Goal: Task Accomplishment & Management: Use online tool/utility

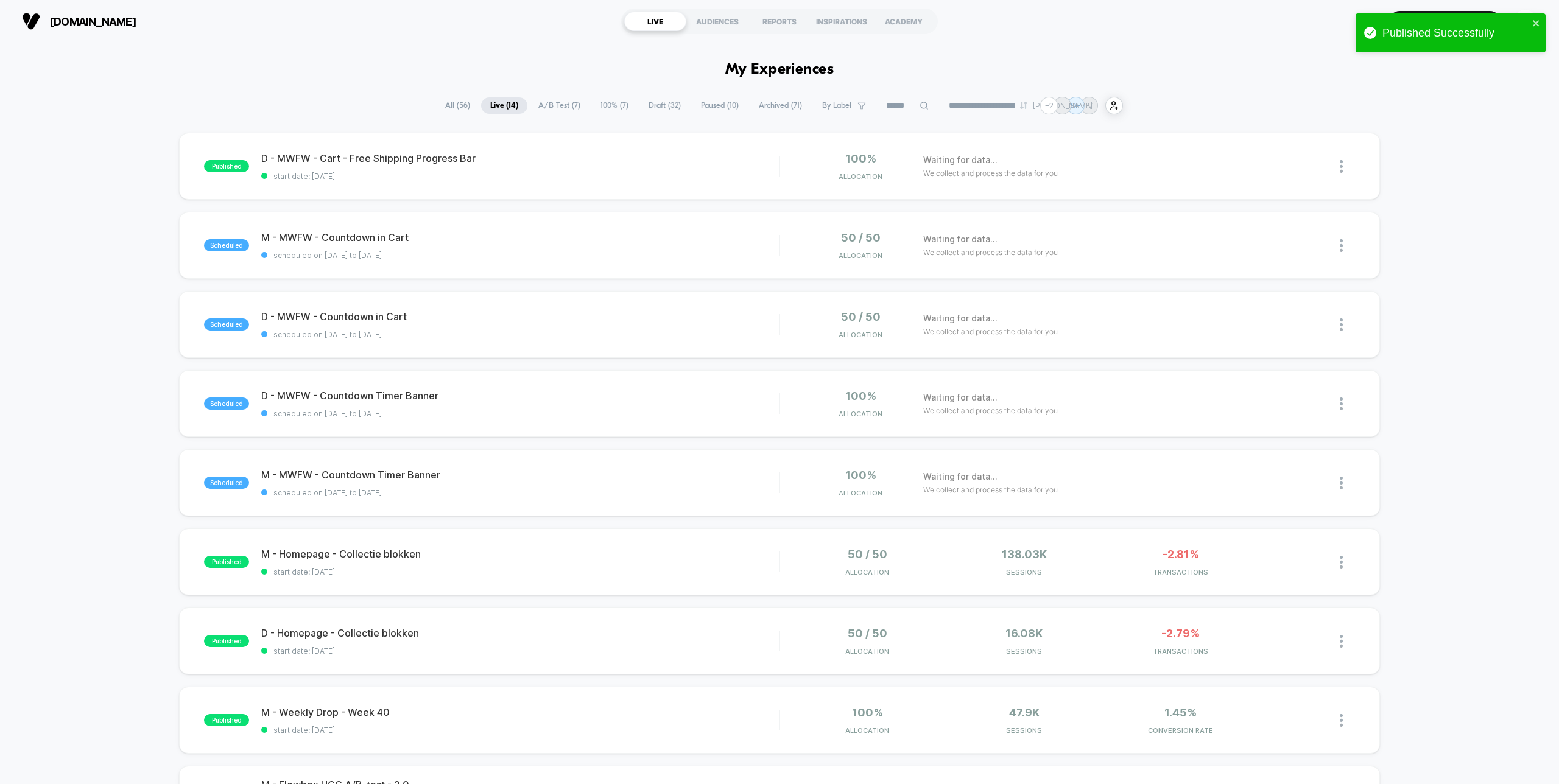
click at [551, 105] on span "A/B Test ( 7 )" at bounding box center [559, 105] width 60 height 17
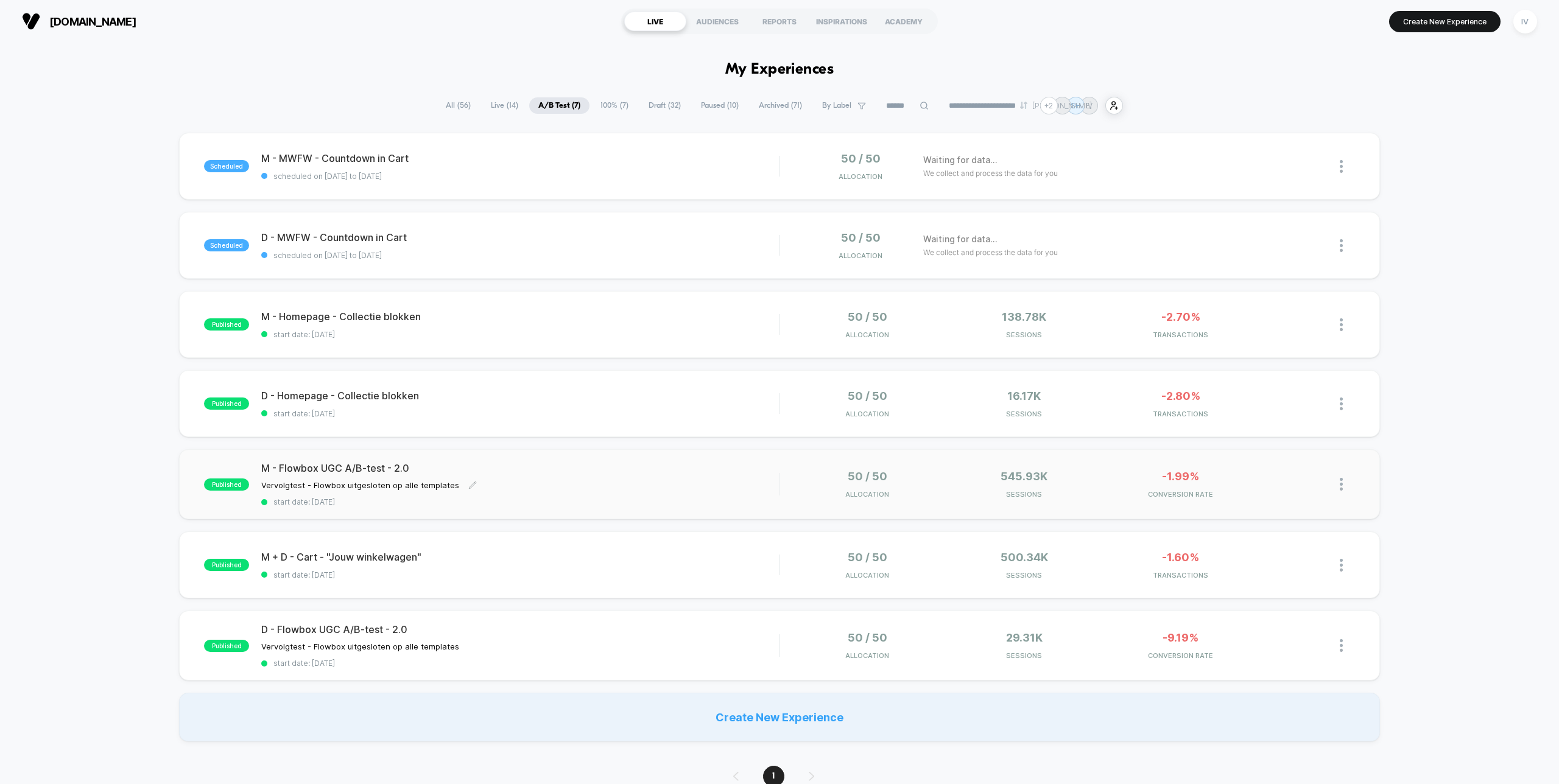
click at [749, 478] on div "M - Flowbox UGC A/B-test - 2.0 Vervolgtest - Flowbox uitgesloten op alle templa…" at bounding box center [520, 484] width 517 height 44
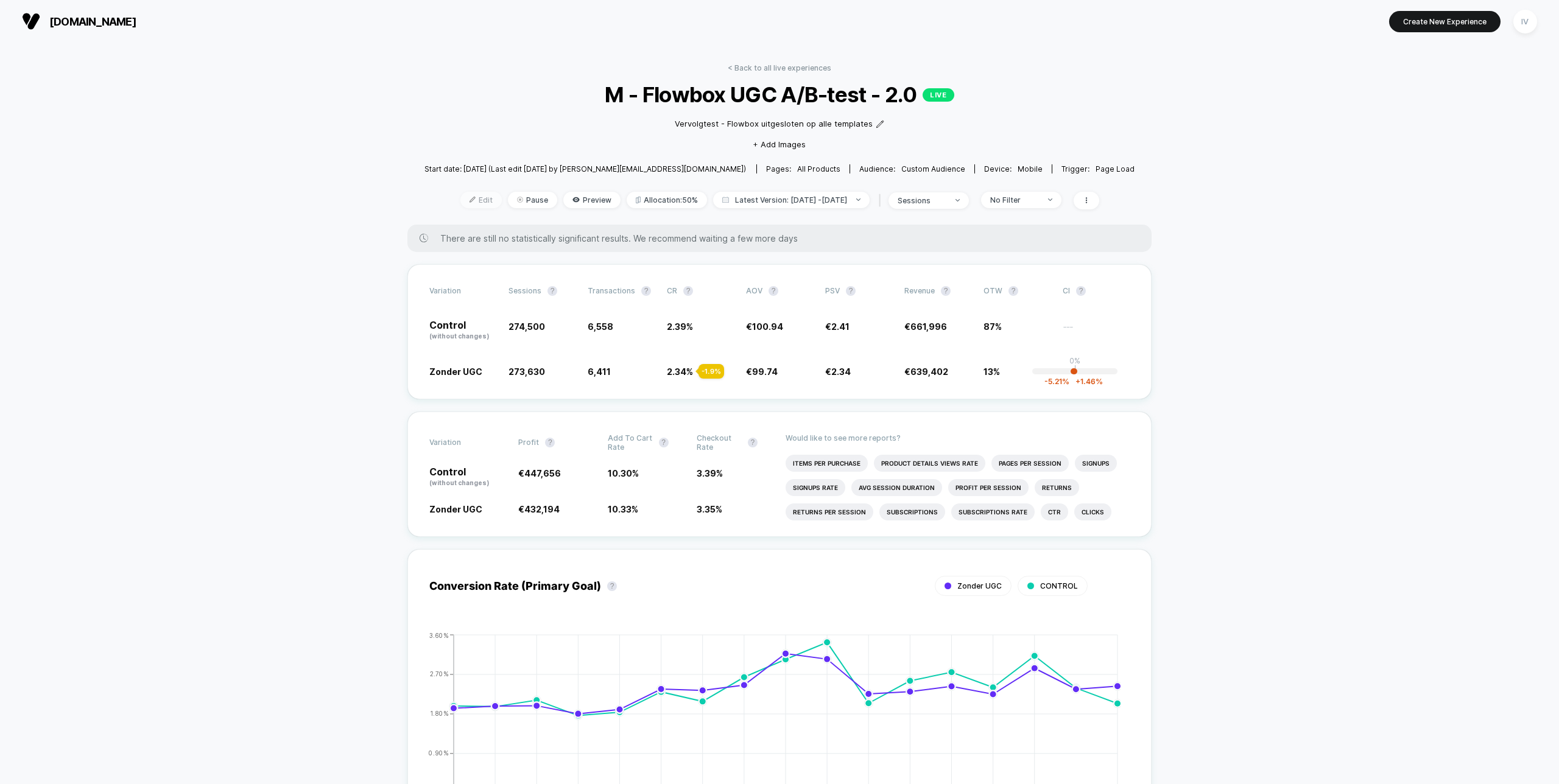
click at [460, 203] on span "Edit" at bounding box center [480, 200] width 41 height 17
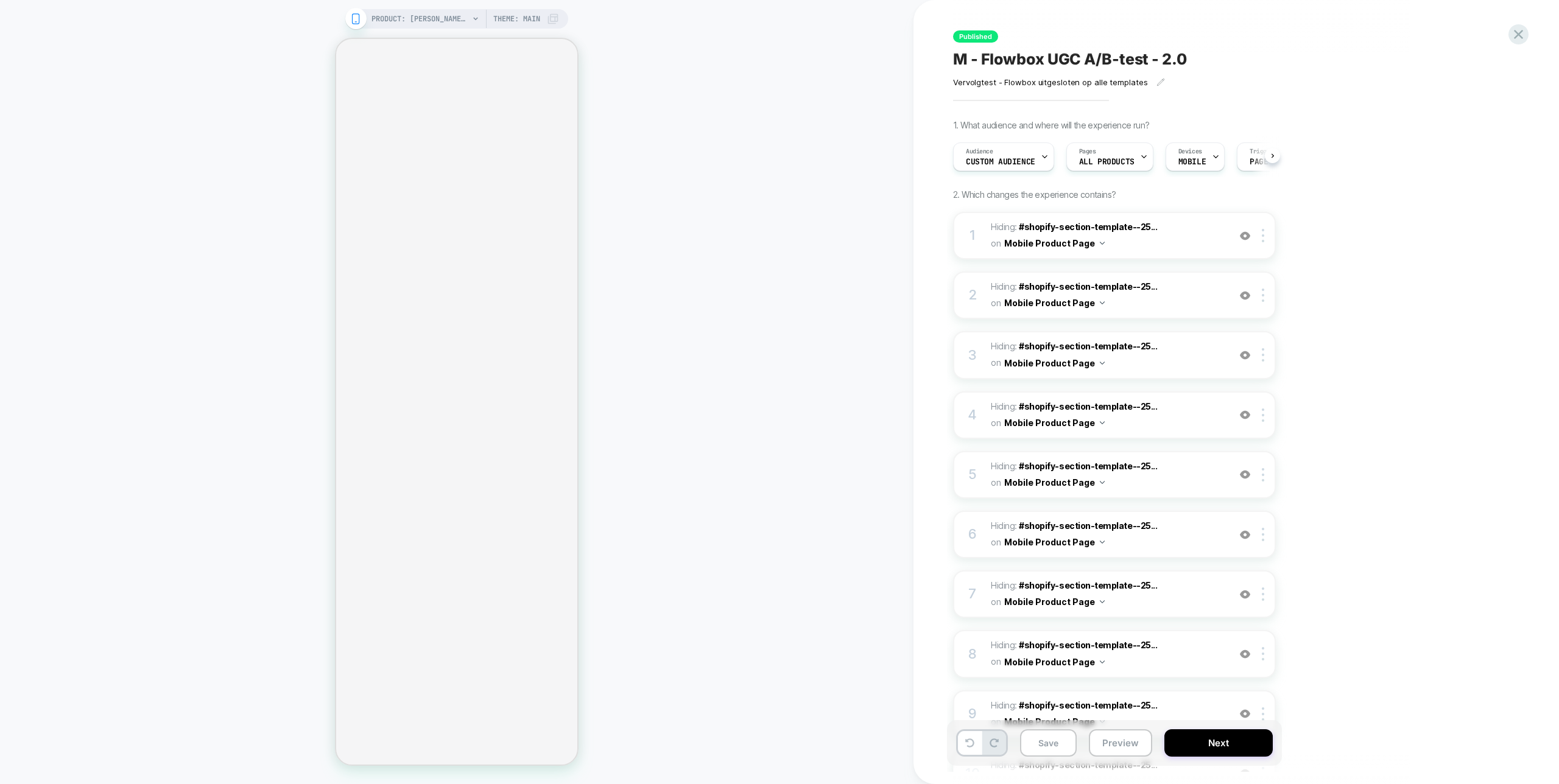
scroll to position [0, 1]
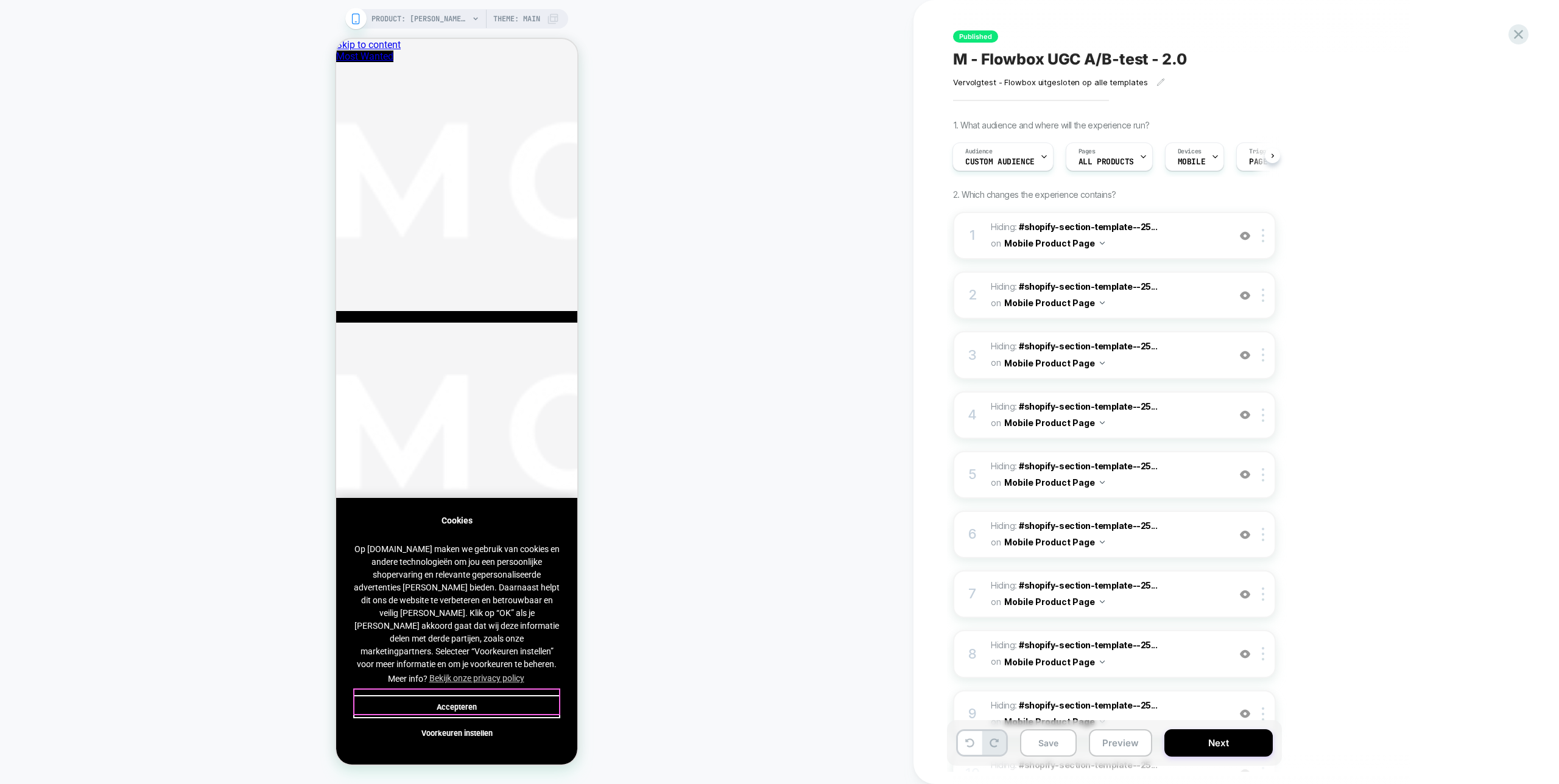
click at [482, 697] on button "Accepteren" at bounding box center [456, 707] width 207 height 23
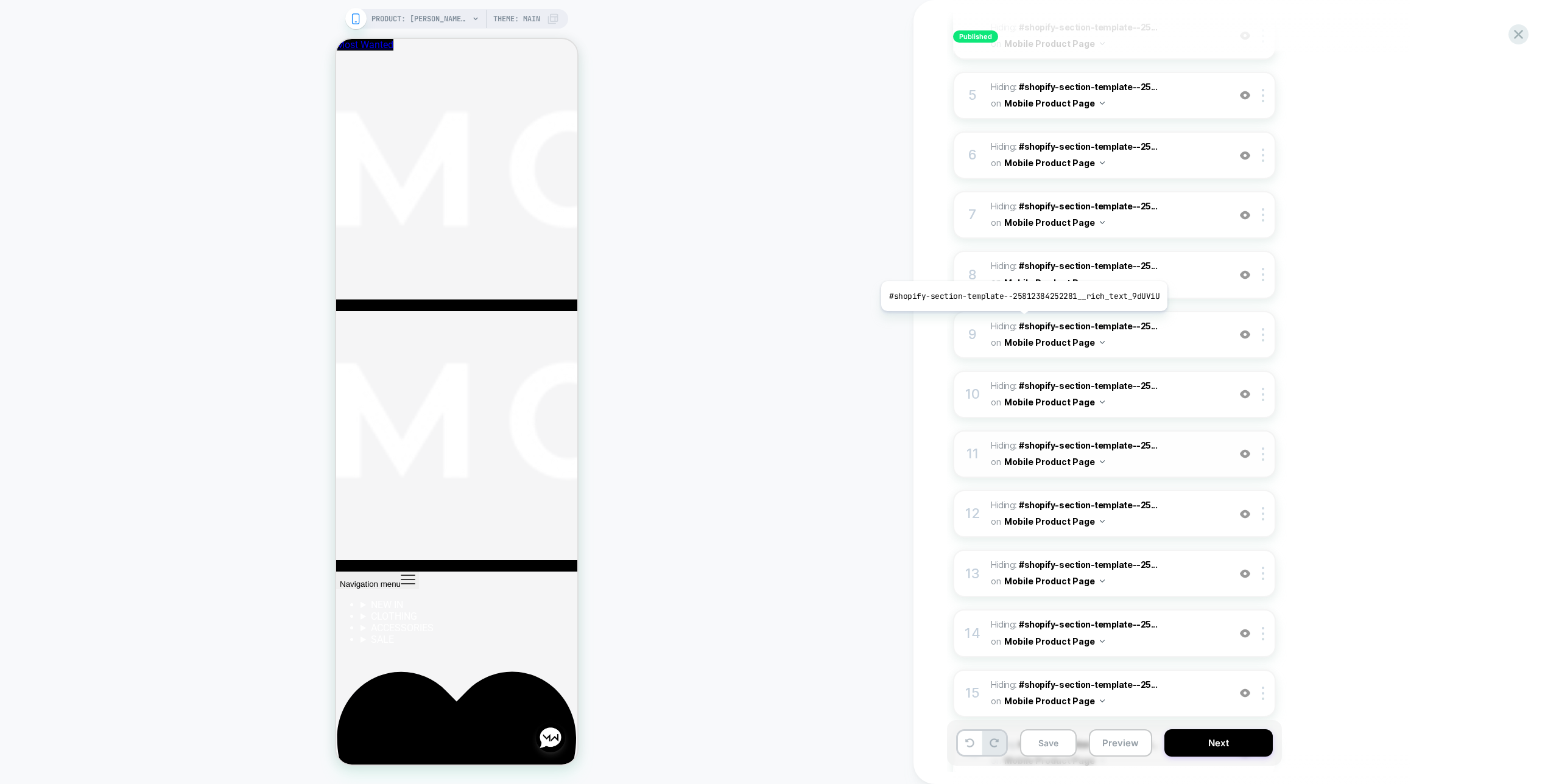
scroll to position [517, 0]
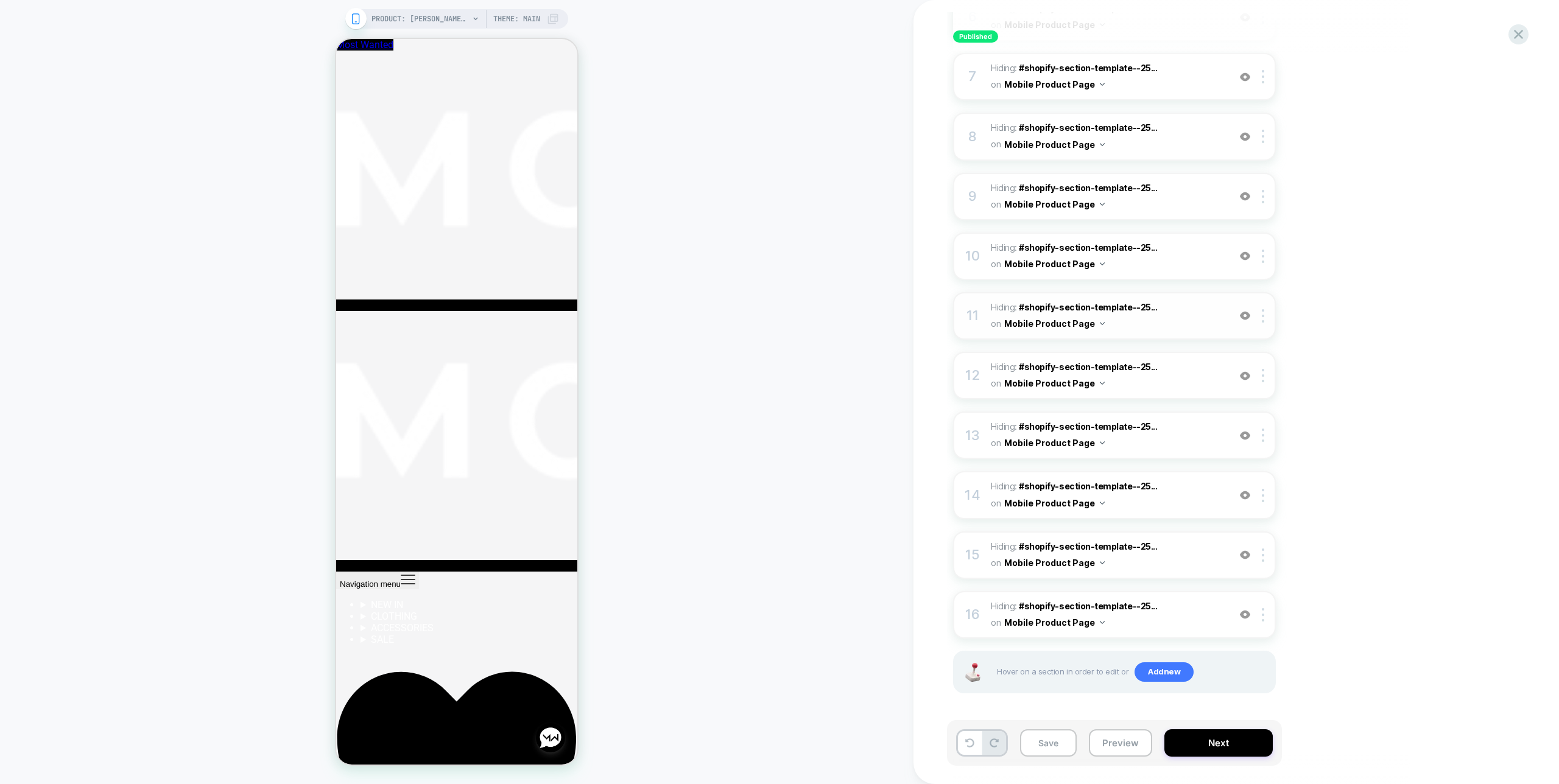
click at [1240, 317] on img at bounding box center [1245, 315] width 10 height 10
click at [1244, 315] on img at bounding box center [1245, 315] width 10 height 10
click at [1247, 369] on div at bounding box center [1245, 376] width 20 height 14
click at [1247, 377] on img at bounding box center [1245, 376] width 10 height 10
click at [1246, 430] on img at bounding box center [1245, 435] width 10 height 10
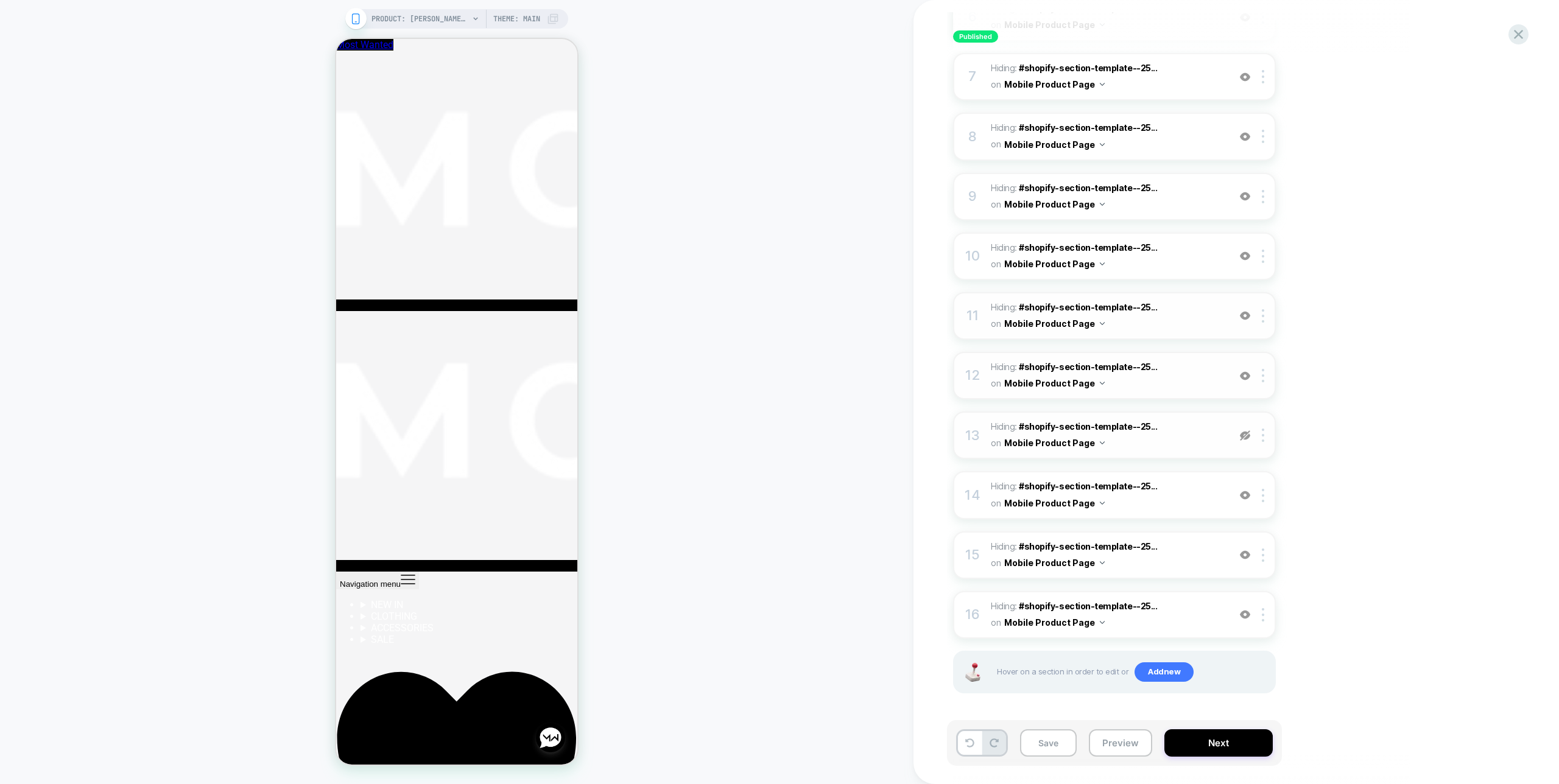
drag, startPoint x: 1247, startPoint y: 436, endPoint x: 1244, endPoint y: 419, distance: 17.3
click at [1247, 436] on img at bounding box center [1245, 435] width 10 height 10
click at [1244, 312] on img at bounding box center [1245, 315] width 10 height 10
click at [1244, 312] on img at bounding box center [1245, 315] width 10 height 10
click at [1240, 373] on img at bounding box center [1245, 376] width 10 height 10
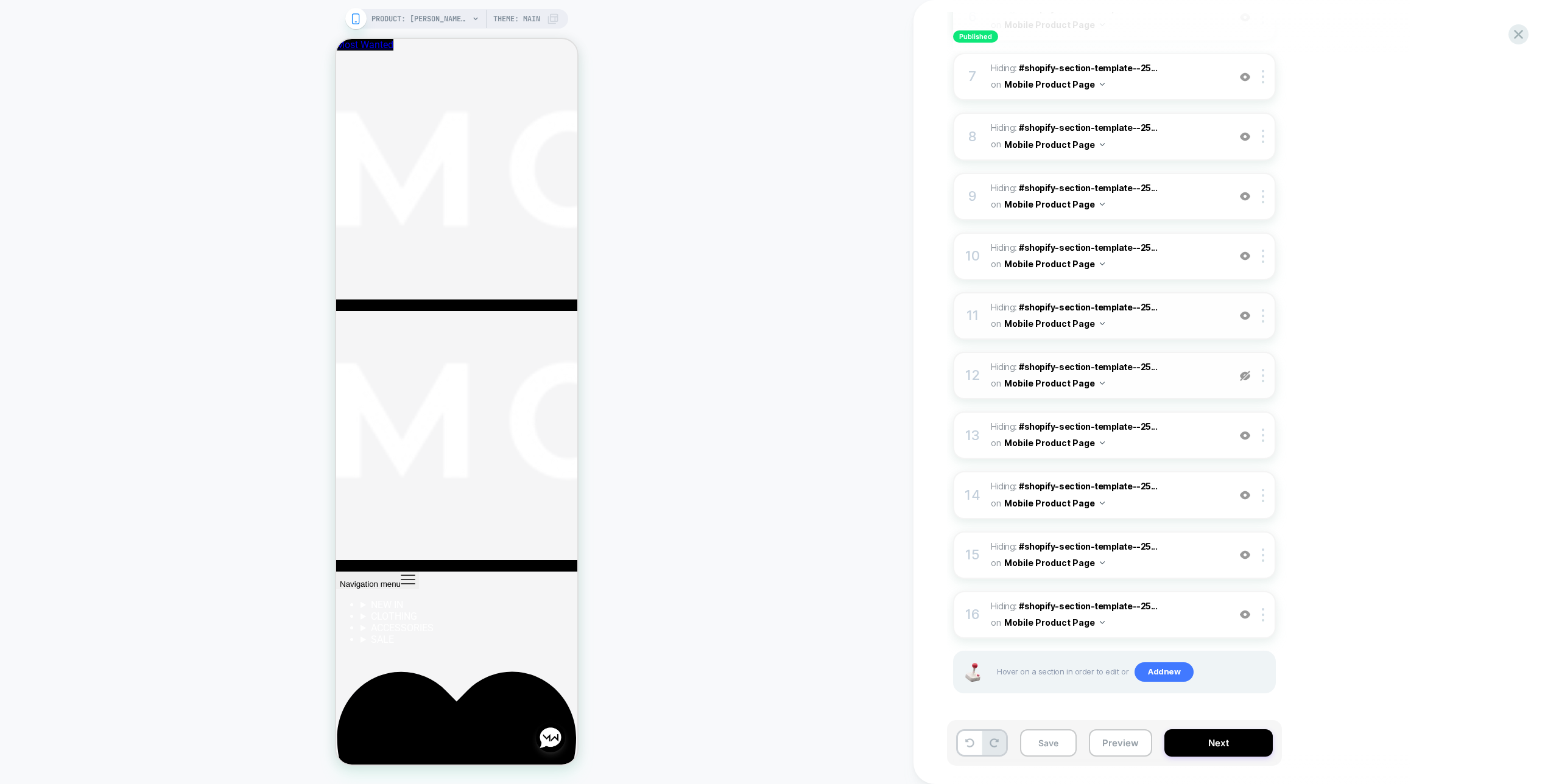
click at [1243, 317] on img at bounding box center [1245, 315] width 10 height 10
click at [1244, 317] on img at bounding box center [1245, 315] width 10 height 10
click at [1245, 320] on div at bounding box center [1245, 316] width 20 height 14
click at [1244, 381] on div at bounding box center [1245, 376] width 20 height 14
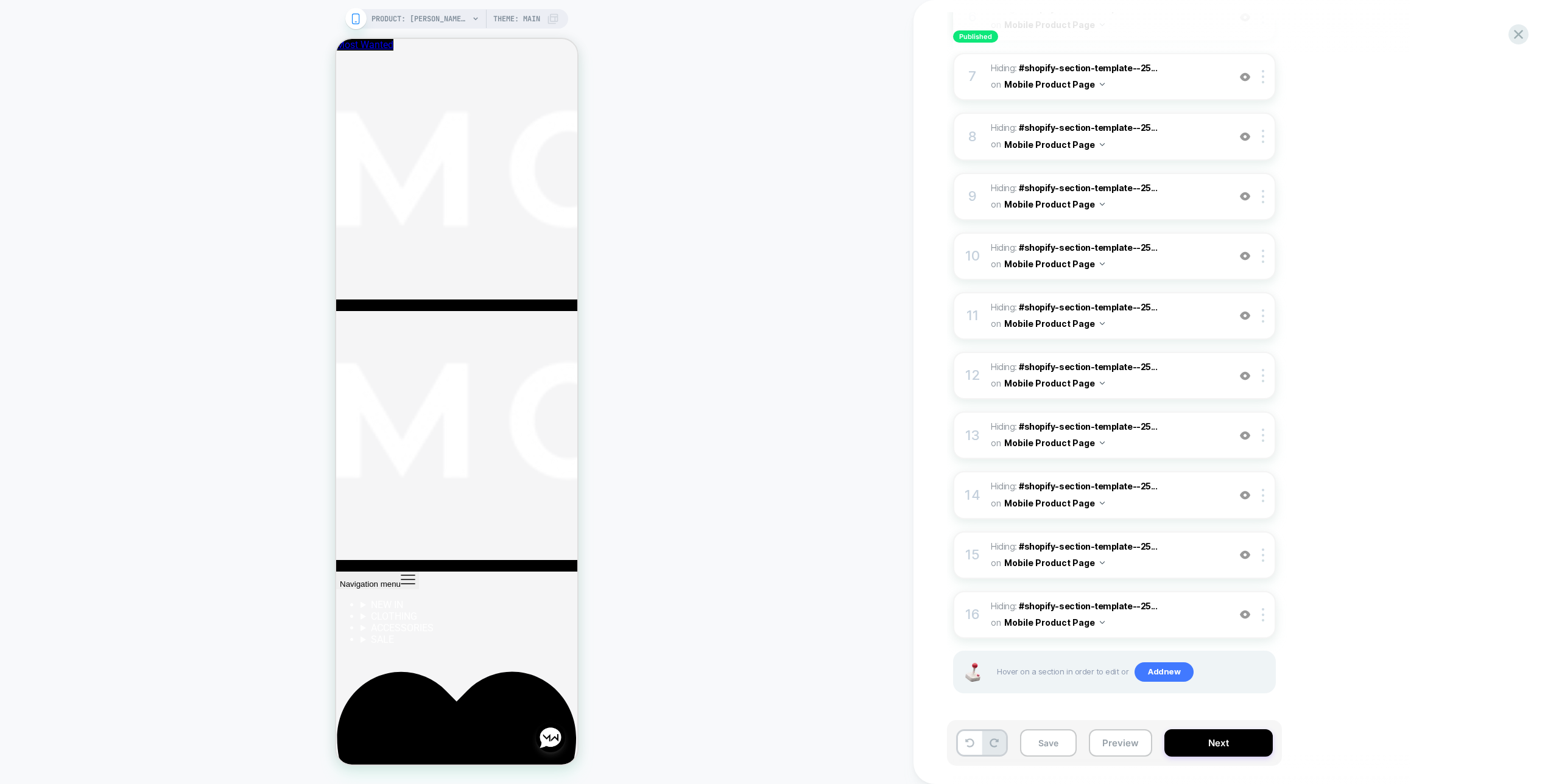
drag, startPoint x: 1242, startPoint y: 371, endPoint x: 1243, endPoint y: 340, distance: 31.0
click at [1243, 371] on img at bounding box center [1245, 376] width 10 height 10
click at [1244, 310] on img at bounding box center [1245, 315] width 10 height 10
click at [1244, 312] on img at bounding box center [1245, 315] width 10 height 10
click at [1242, 378] on img at bounding box center [1245, 376] width 10 height 10
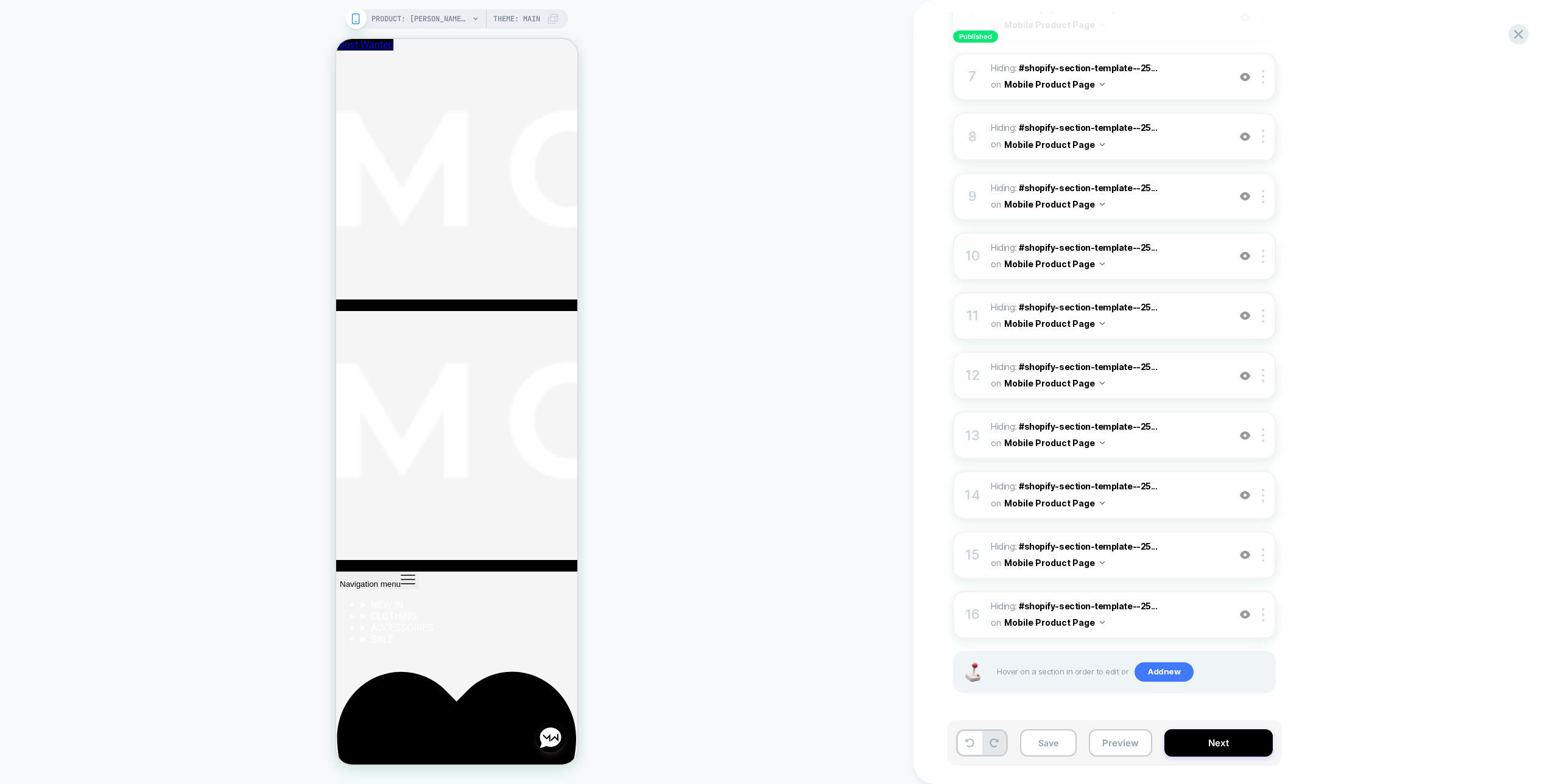
click at [1244, 259] on img at bounding box center [1245, 256] width 10 height 10
click at [1244, 257] on img at bounding box center [1245, 256] width 10 height 10
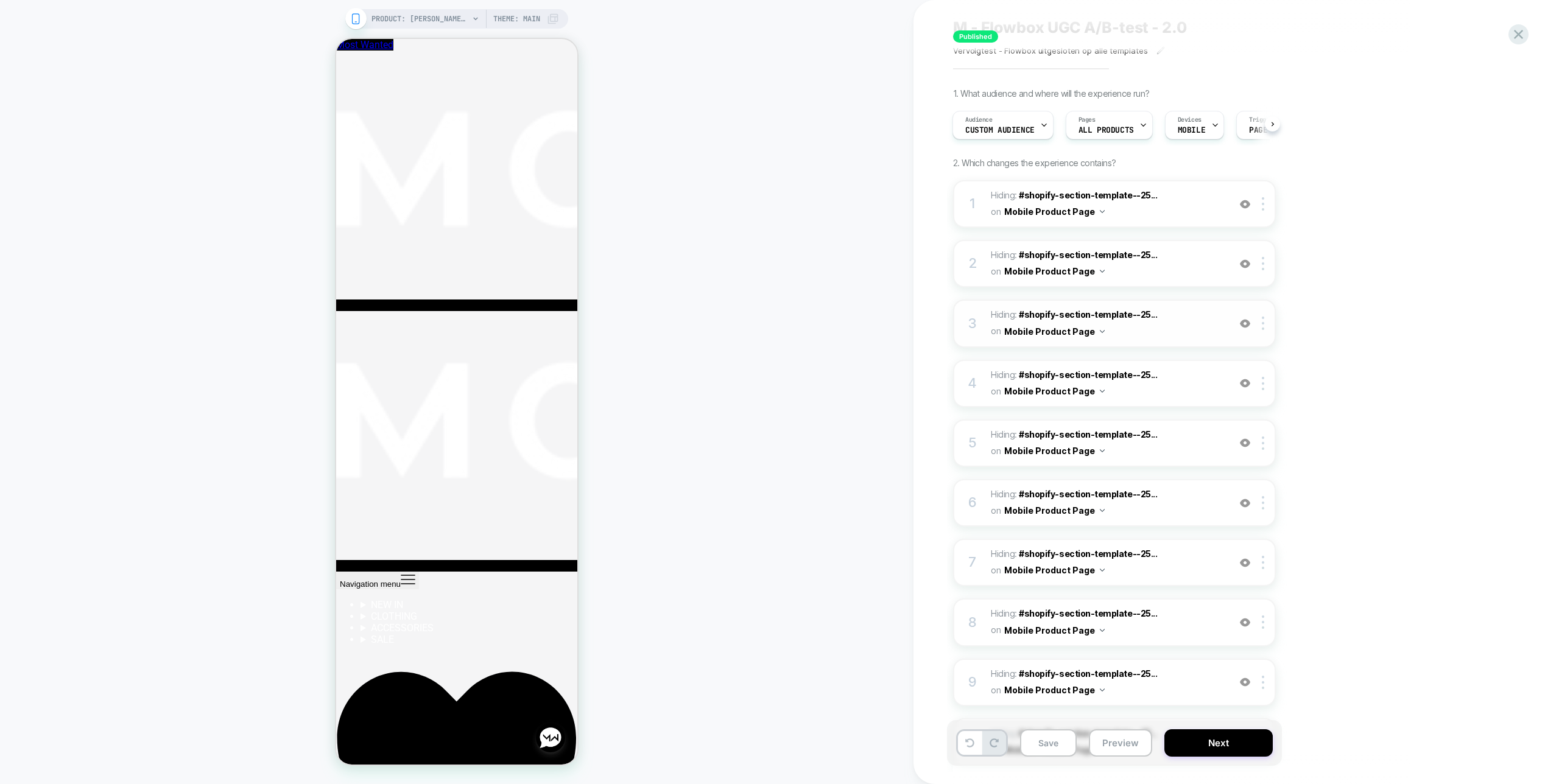
scroll to position [0, 0]
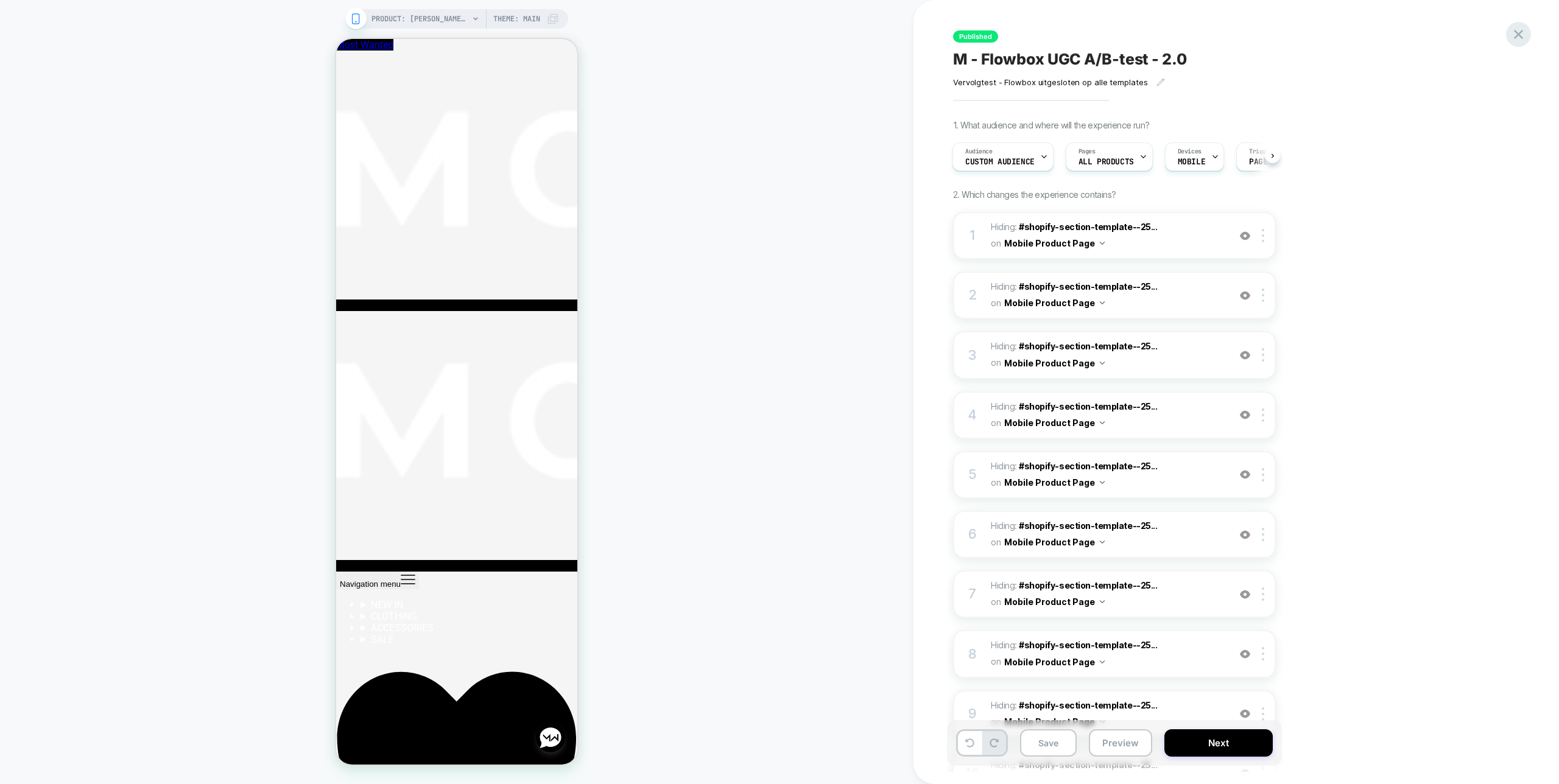
click at [1520, 34] on icon at bounding box center [1518, 34] width 17 height 17
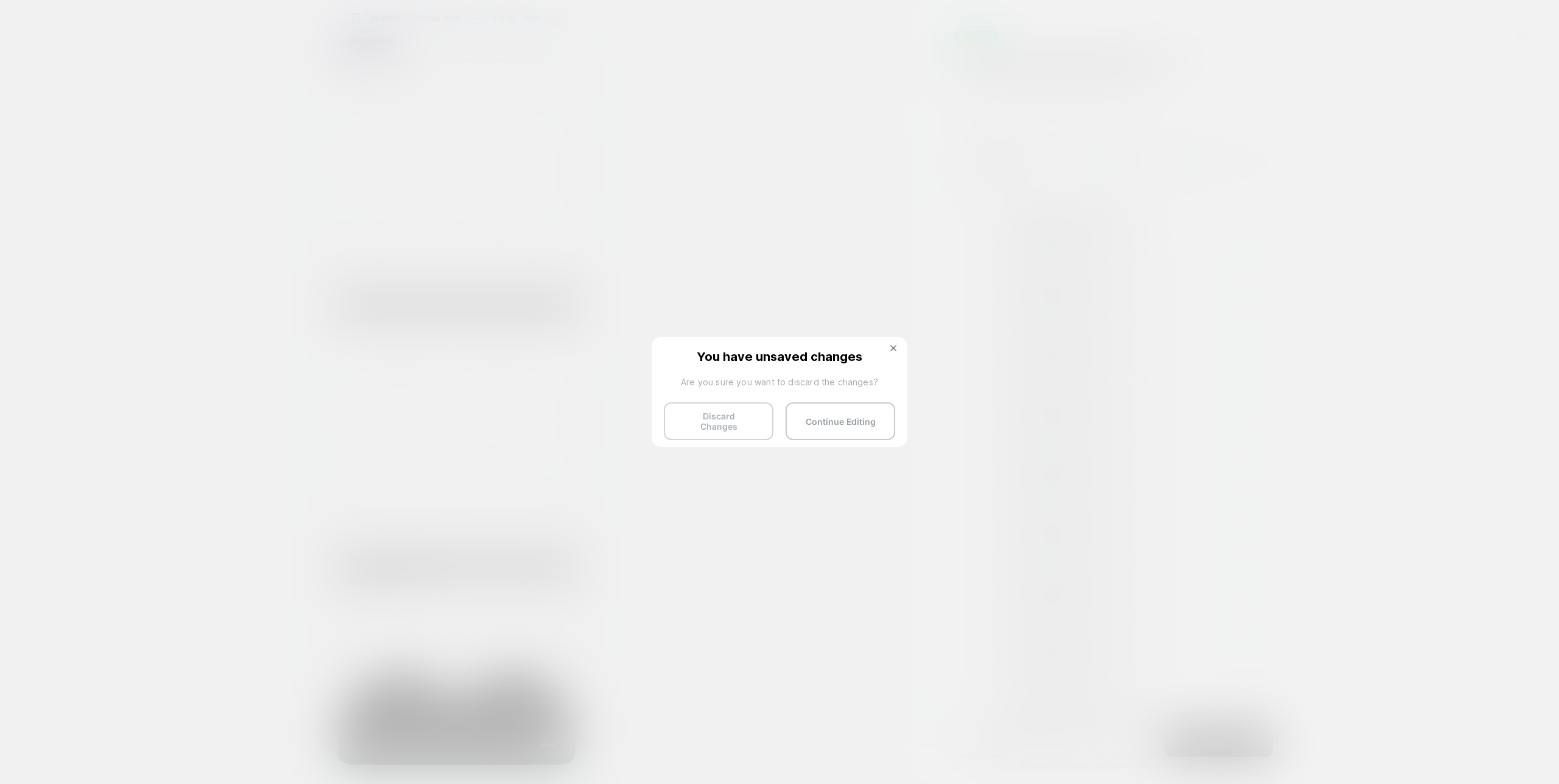
click at [718, 413] on button "Discard Changes" at bounding box center [719, 421] width 110 height 38
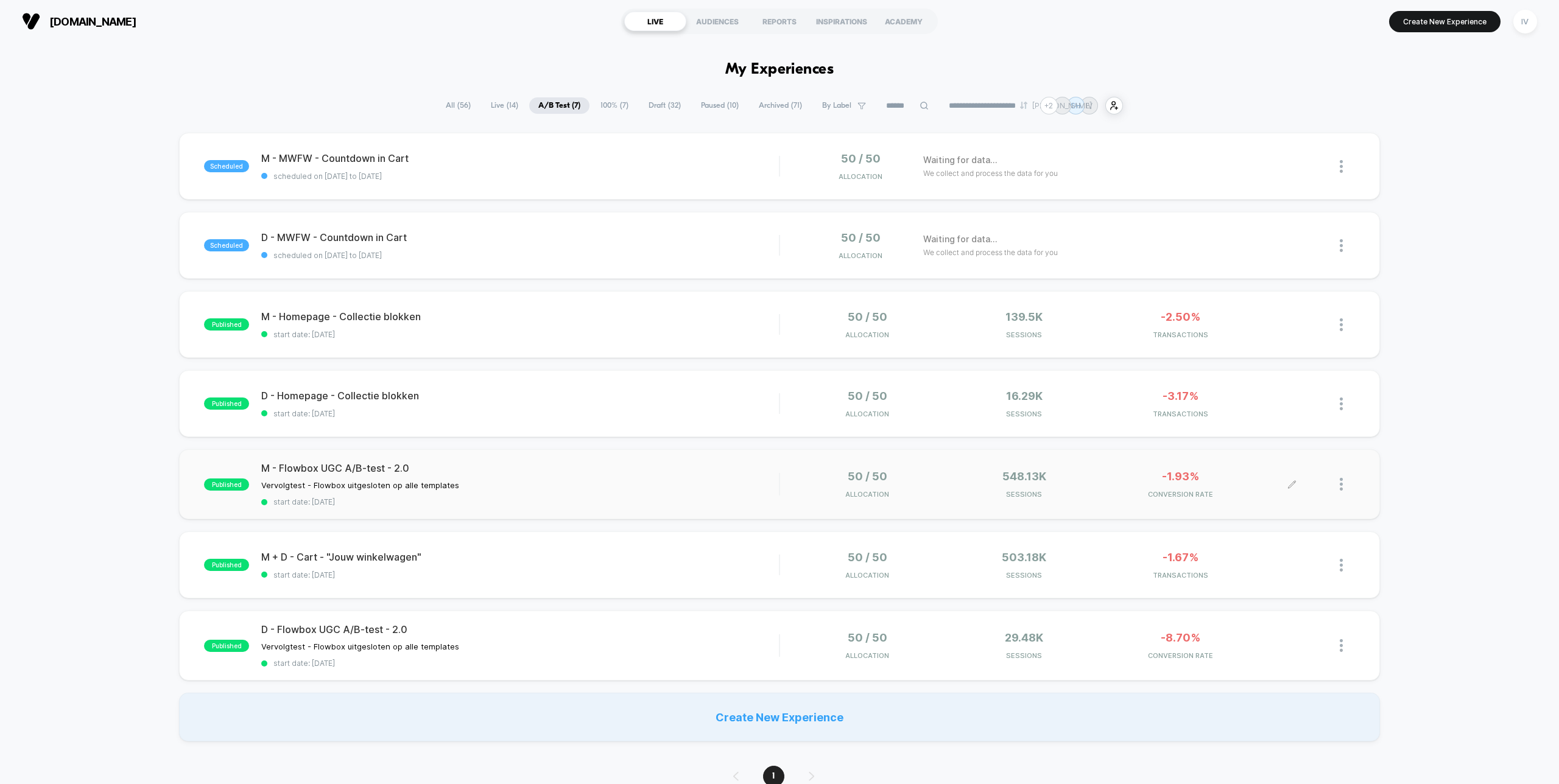
click at [1343, 482] on div at bounding box center [1347, 484] width 15 height 28
click at [1269, 466] on div "Pause" at bounding box center [1279, 471] width 110 height 27
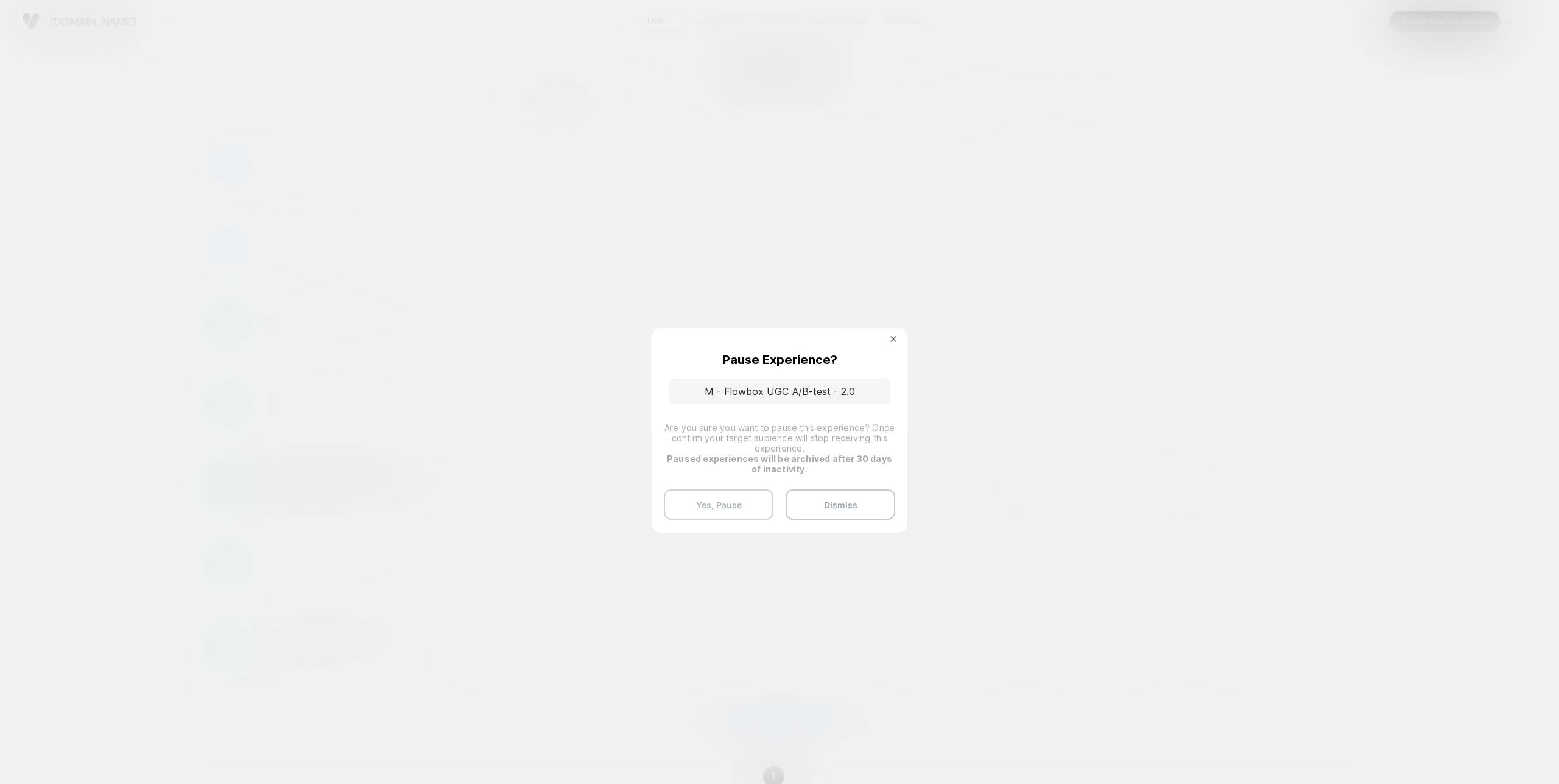
click at [726, 506] on button "Yes, Pause" at bounding box center [719, 504] width 110 height 30
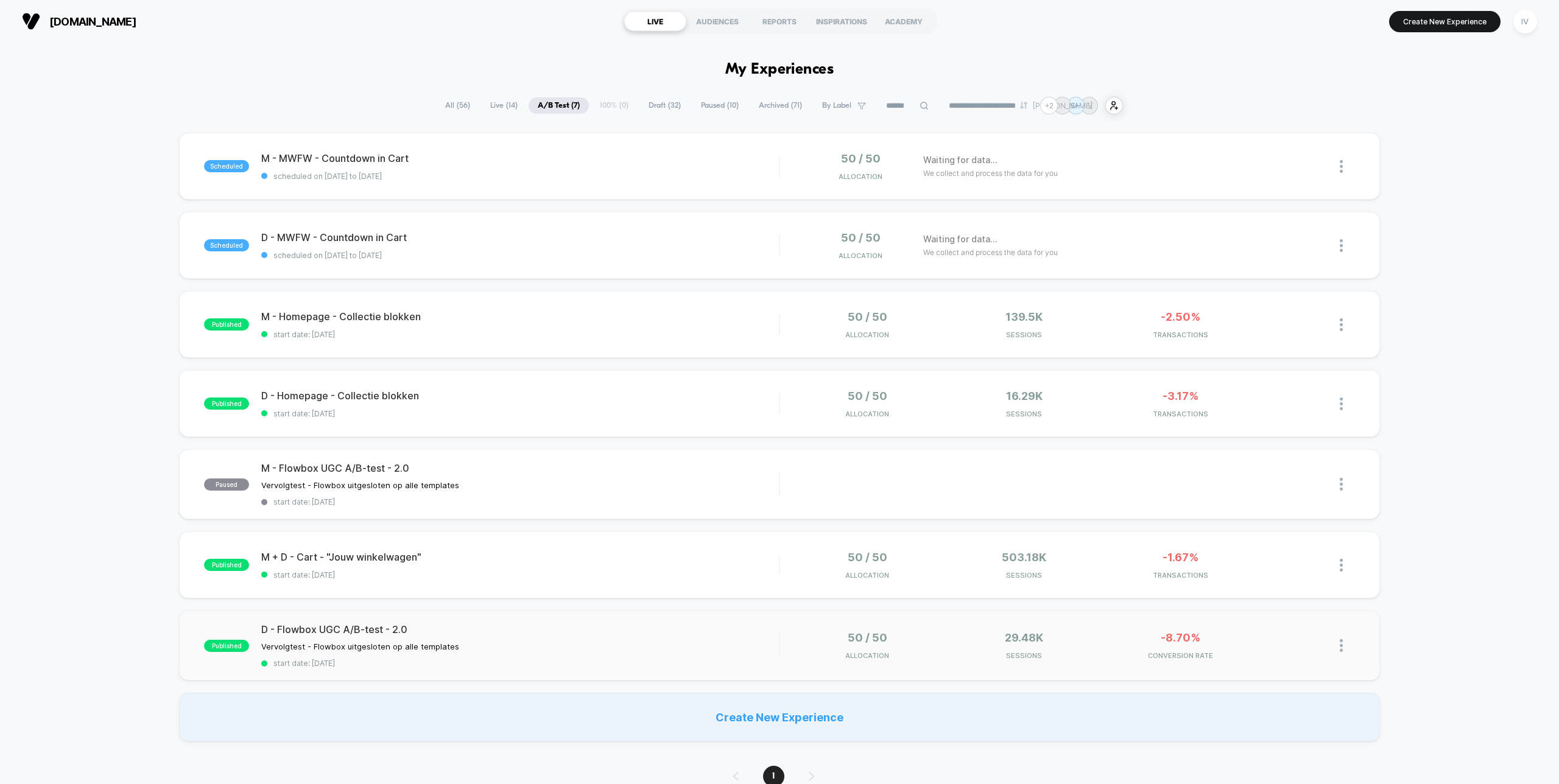
click at [1340, 642] on img at bounding box center [1341, 645] width 3 height 13
click at [1274, 632] on div "Pause" at bounding box center [1279, 631] width 110 height 27
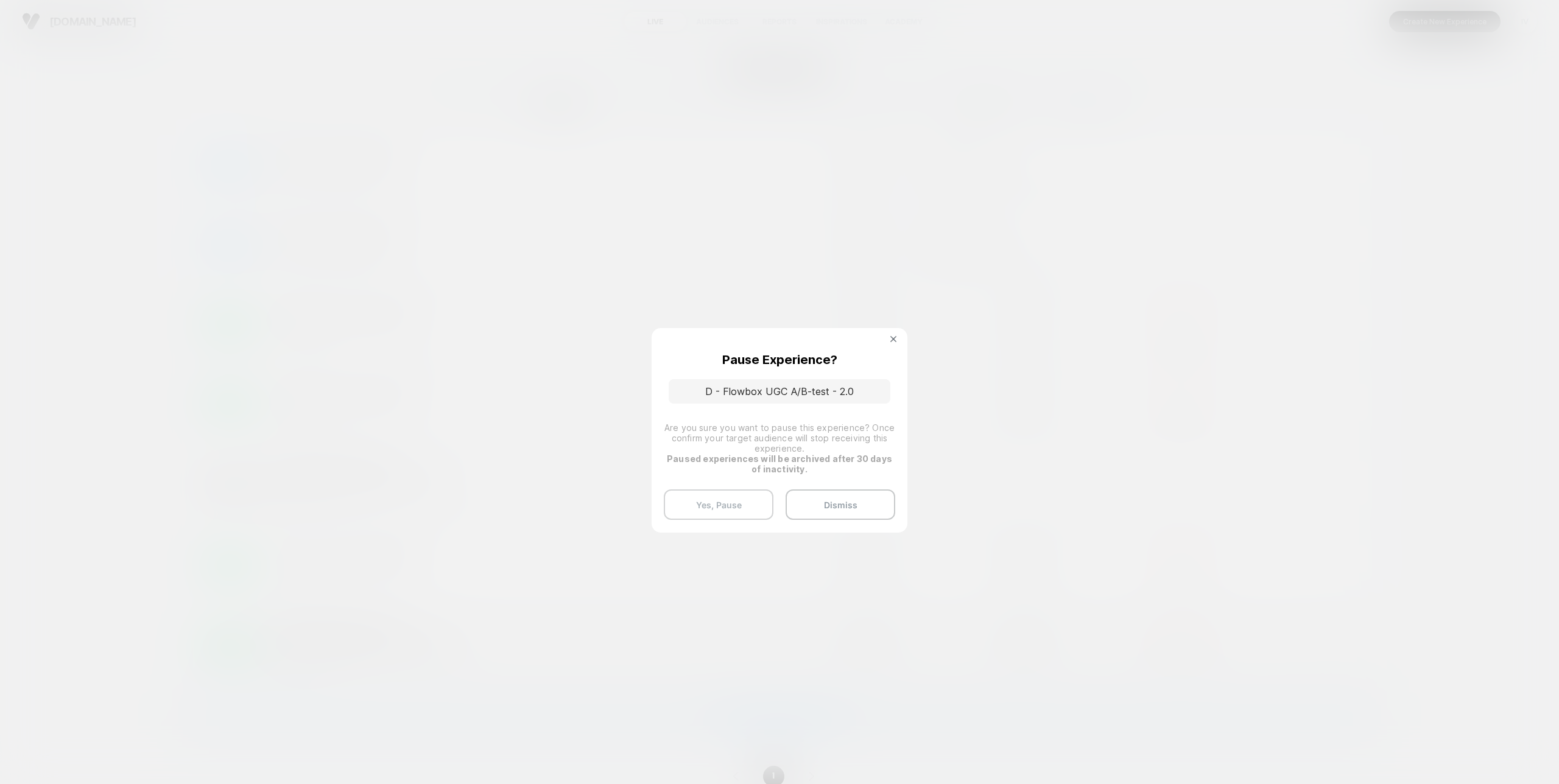
click at [740, 504] on button "Yes, Pause" at bounding box center [719, 504] width 110 height 30
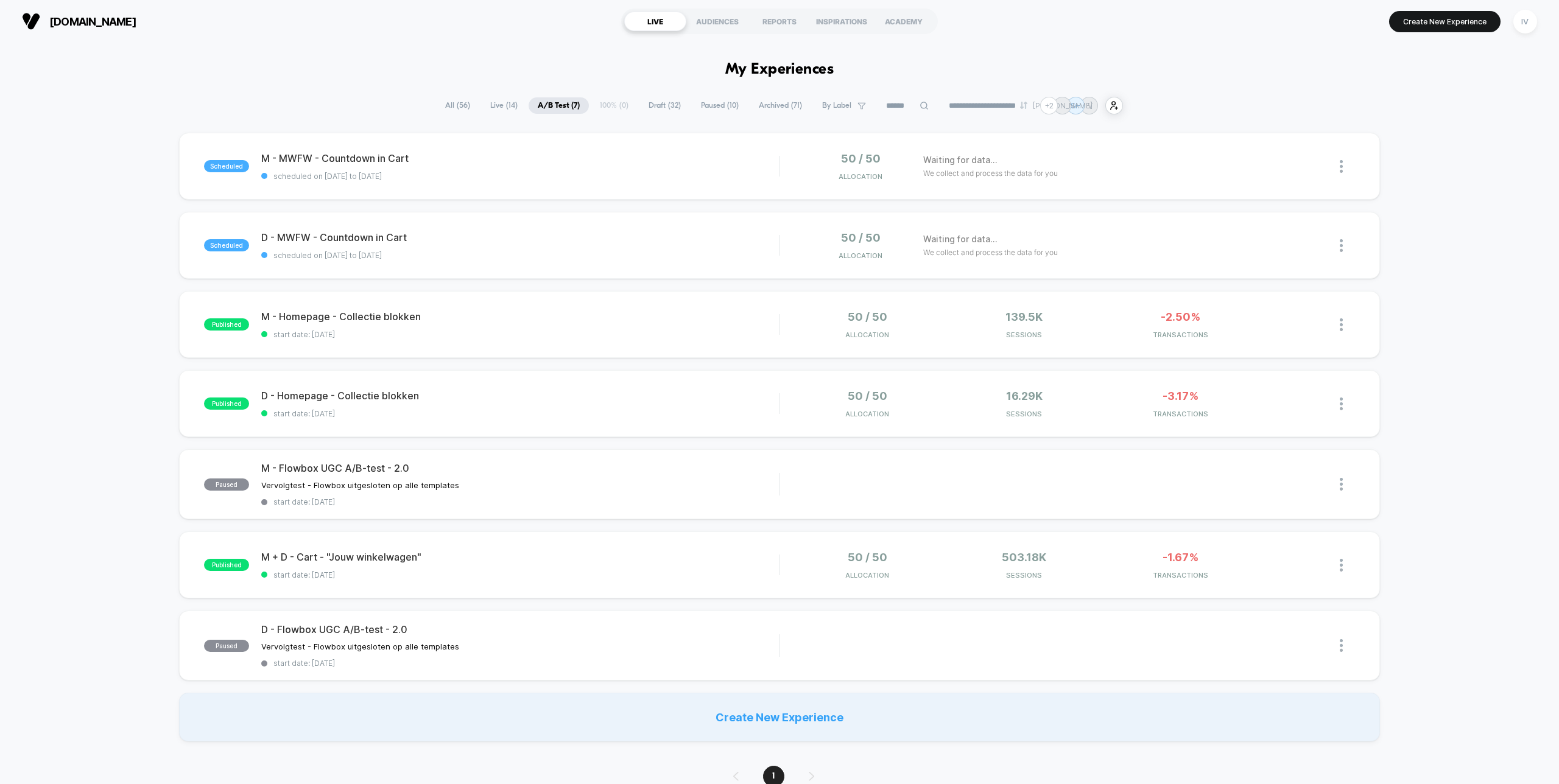
click at [601, 103] on div "**********" at bounding box center [779, 105] width 687 height 18
click at [662, 103] on span "Draft ( 32 )" at bounding box center [665, 105] width 51 height 17
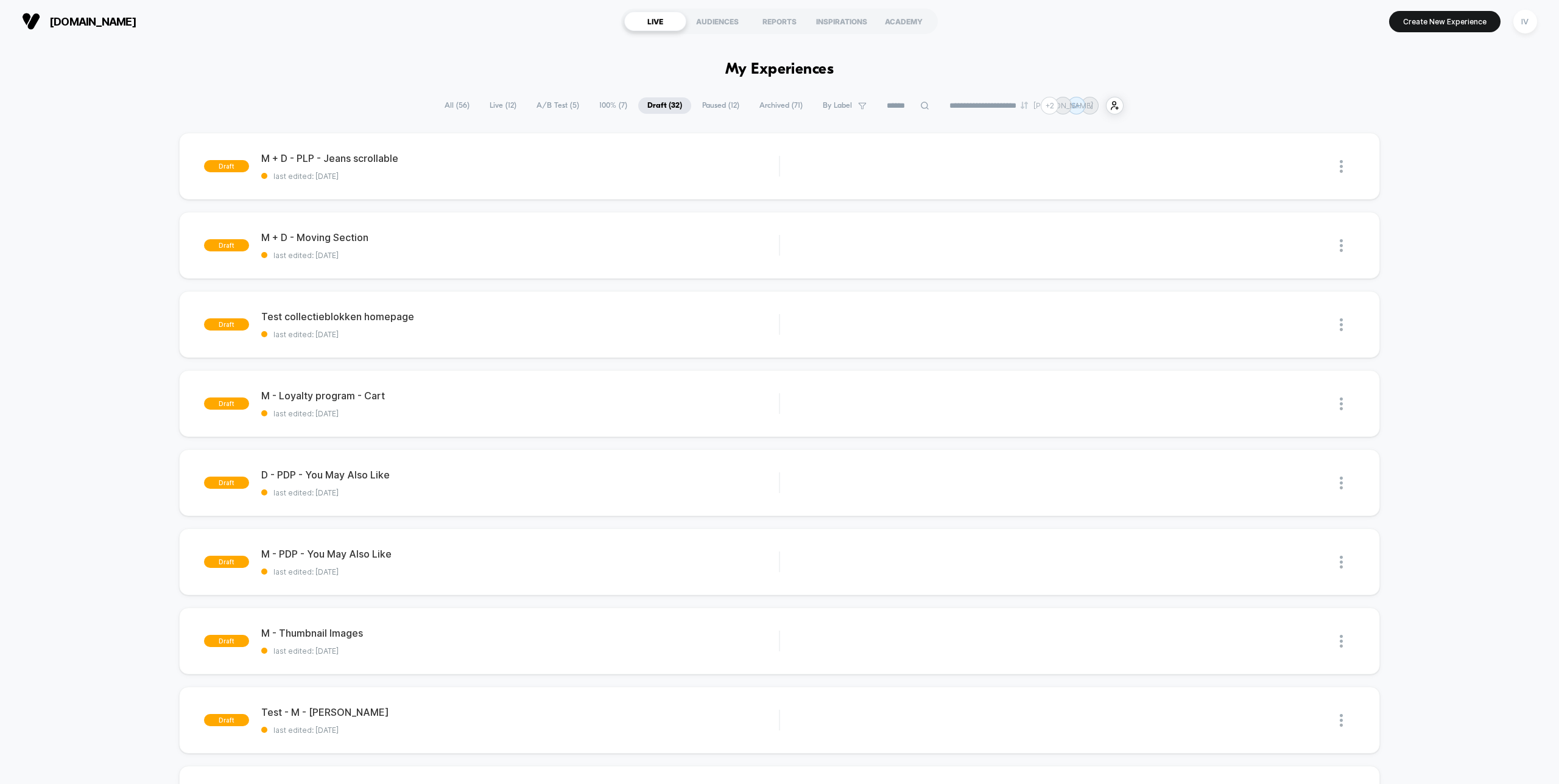
click at [612, 107] on span "100% ( 7 )" at bounding box center [613, 105] width 46 height 17
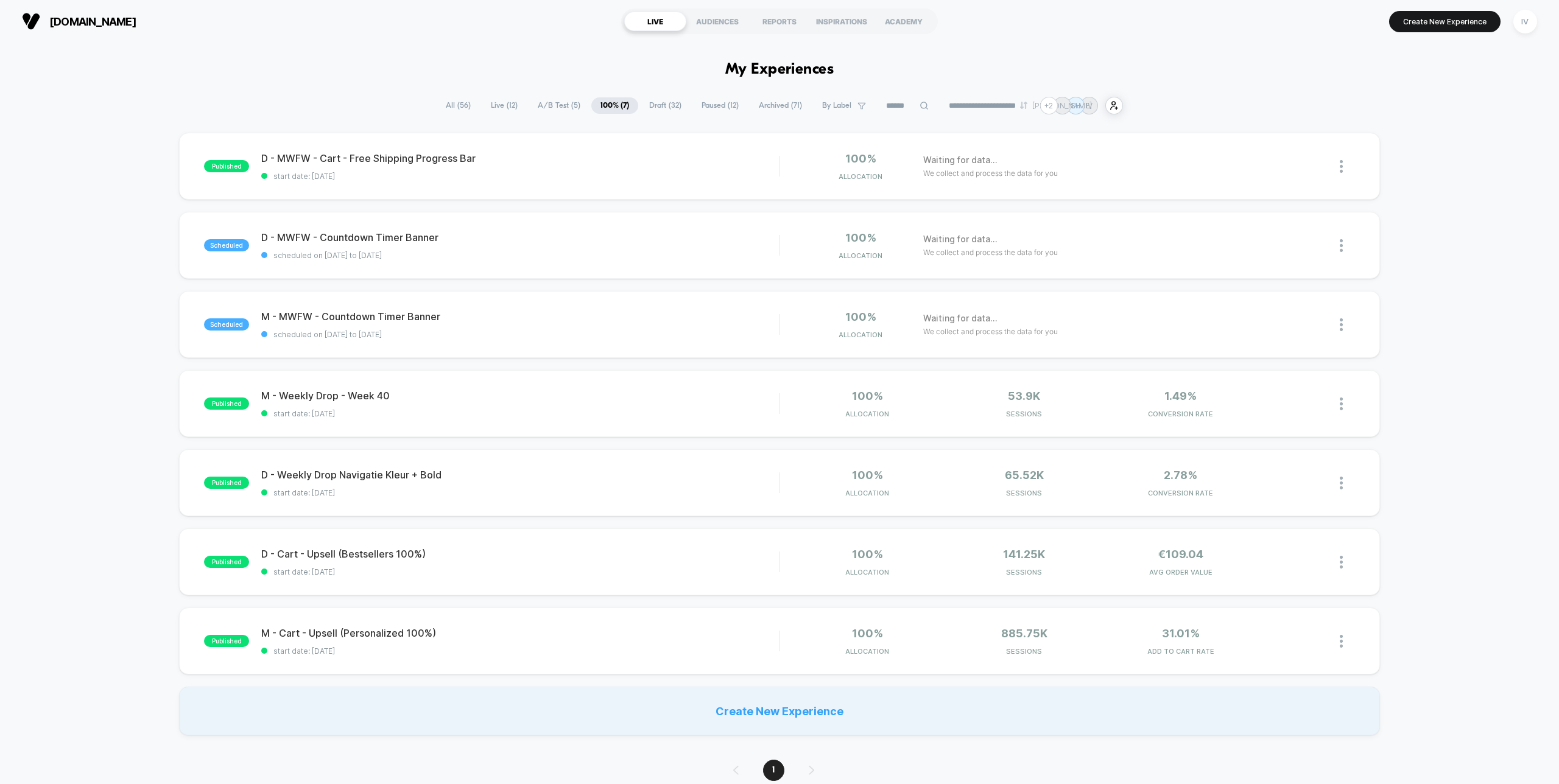
click at [563, 106] on span "A/B Test ( 5 )" at bounding box center [559, 105] width 61 height 17
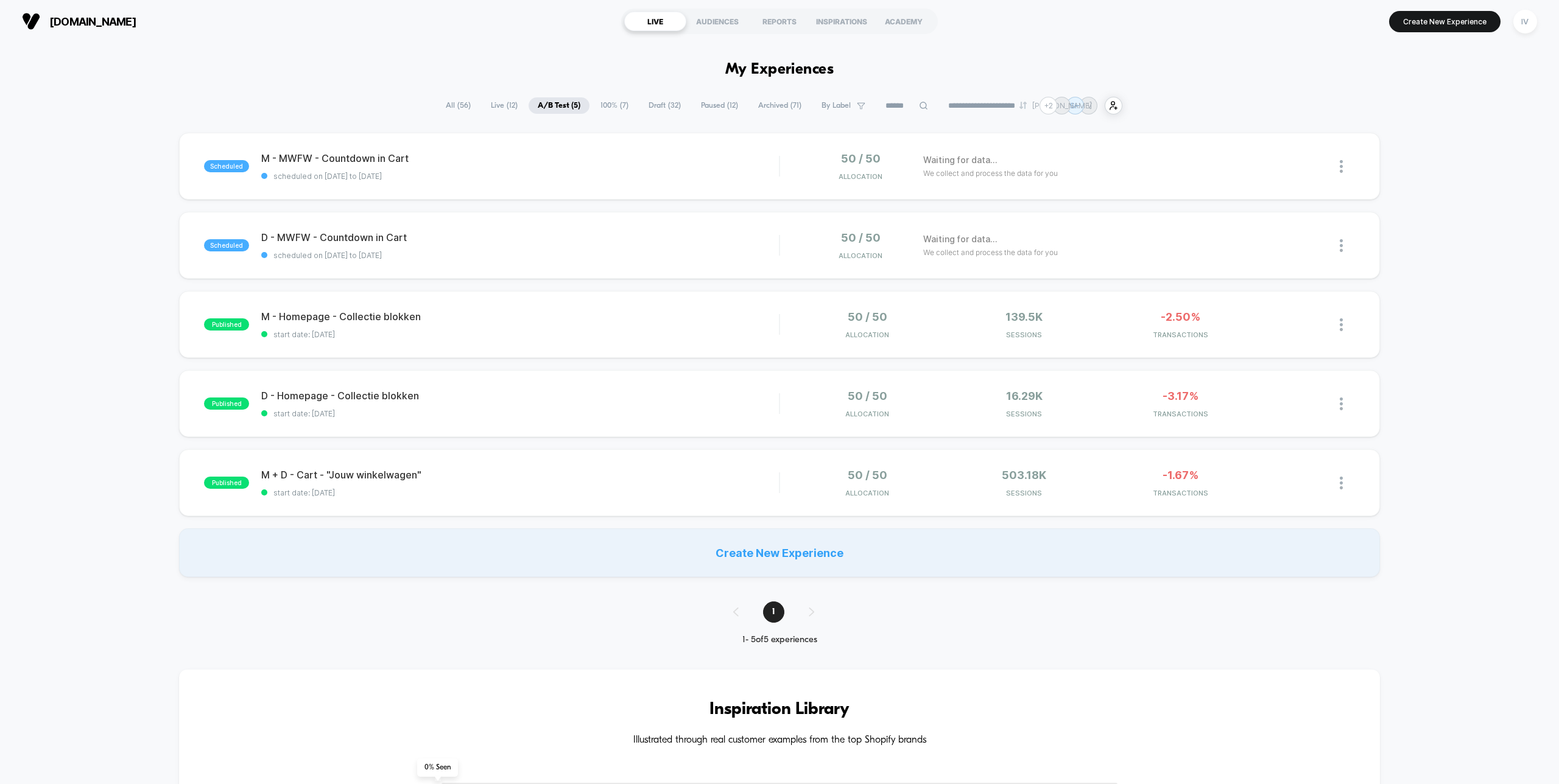
click at [615, 106] on span "100% ( 7 )" at bounding box center [614, 105] width 46 height 17
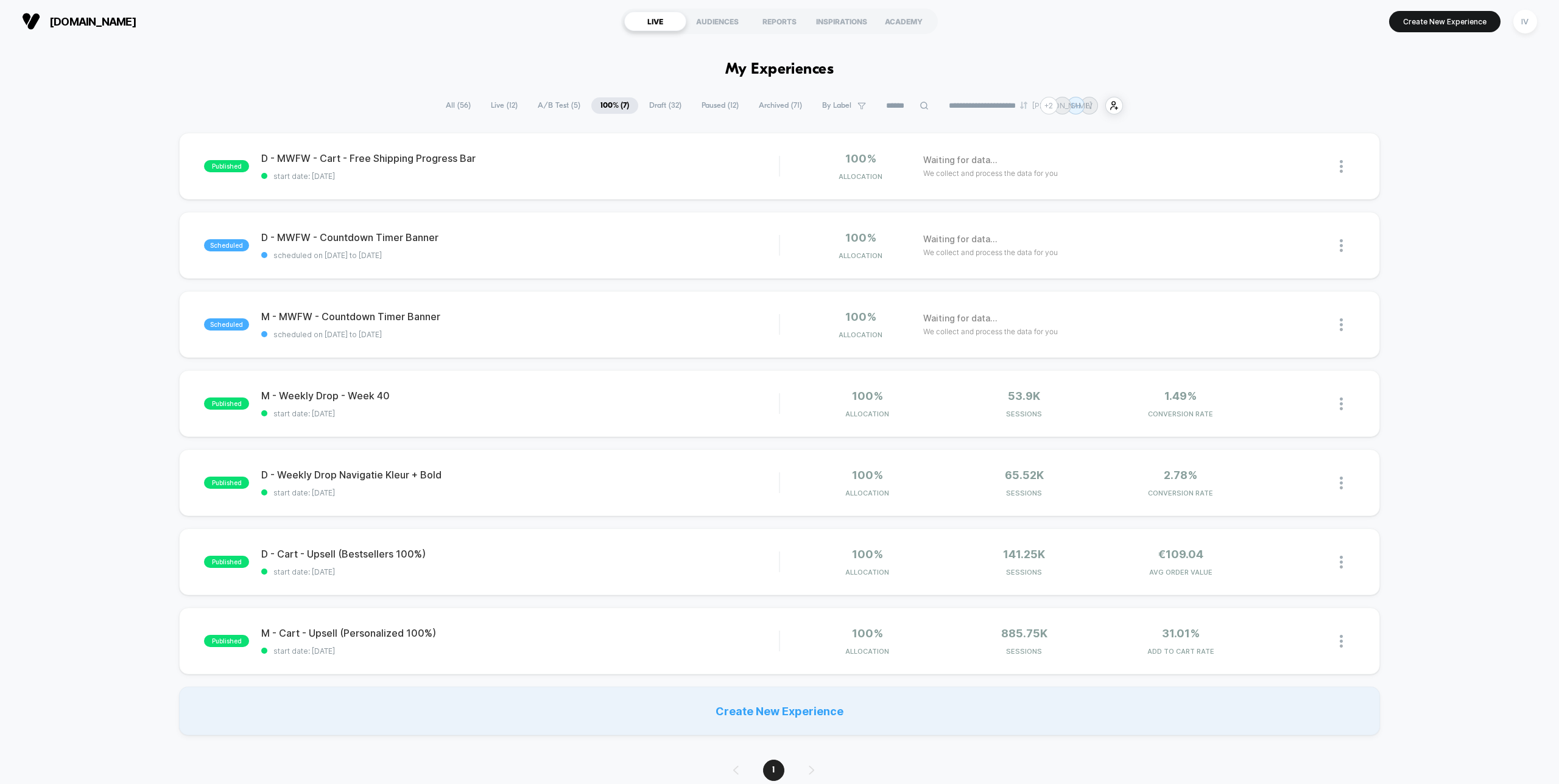
click at [682, 284] on div "published D - MWFW - Cart - Free Shipping Progress Bar start date: [DATE] 100% …" at bounding box center [779, 434] width 1559 height 603
click at [688, 271] on div "scheduled D - MWFW - Countdown Timer Banner scheduled on [DATE] to [DATE] 100% …" at bounding box center [779, 245] width 1201 height 67
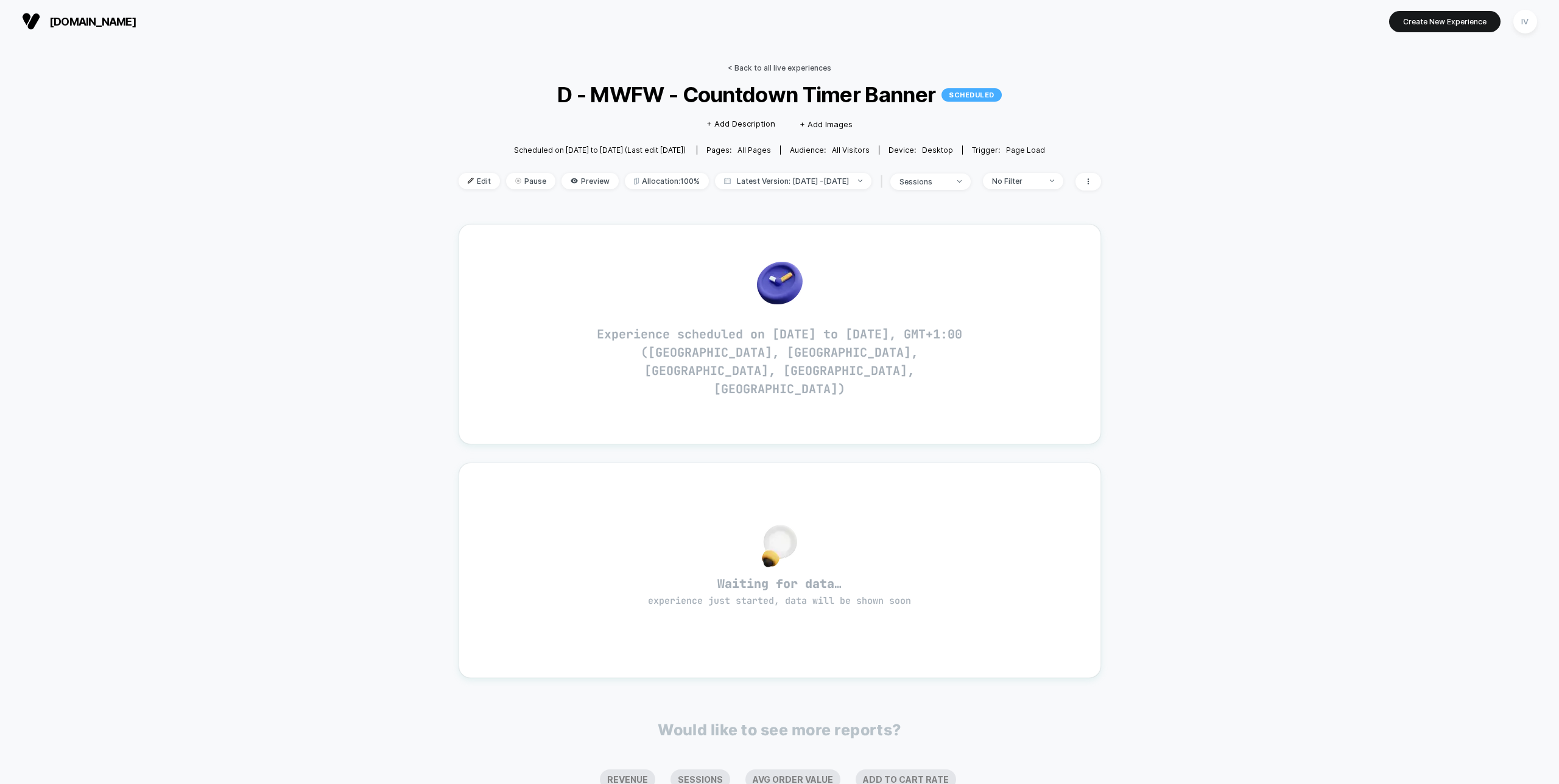
click at [755, 66] on link "< Back to all live experiences" at bounding box center [780, 68] width 103 height 9
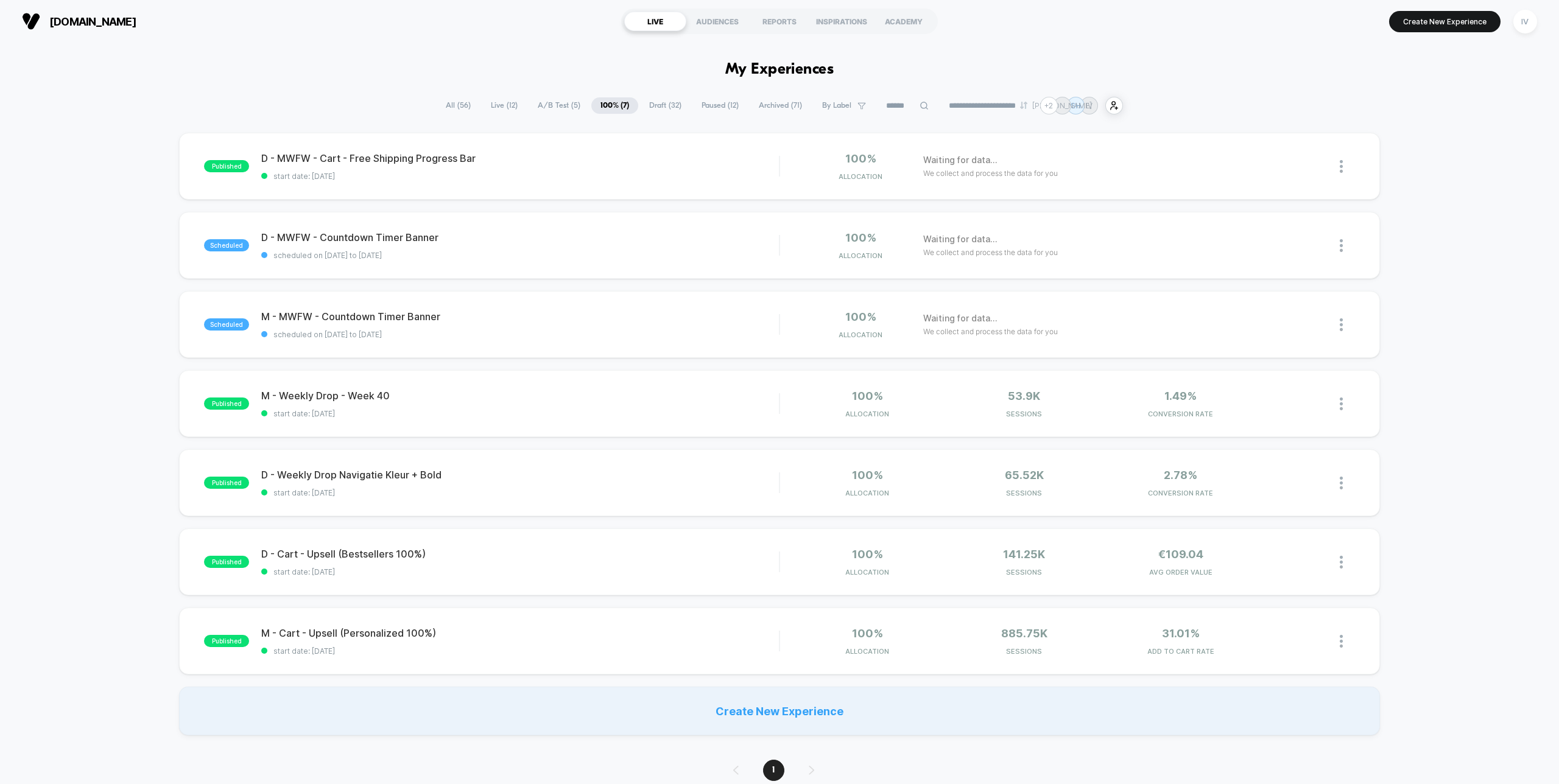
click at [557, 104] on span "A/B Test ( 5 )" at bounding box center [559, 105] width 61 height 17
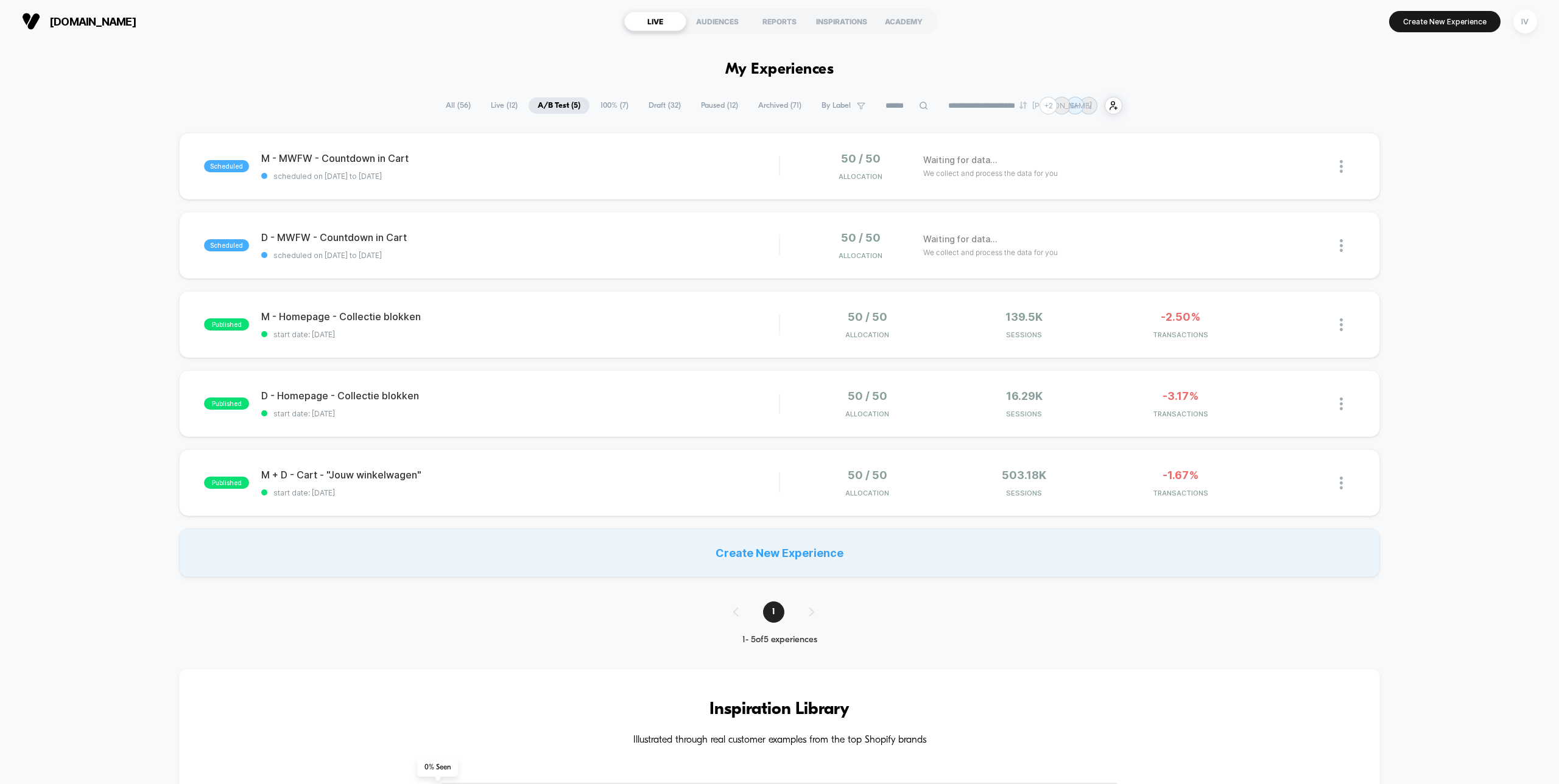
click at [615, 103] on span "100% ( 7 )" at bounding box center [614, 105] width 46 height 17
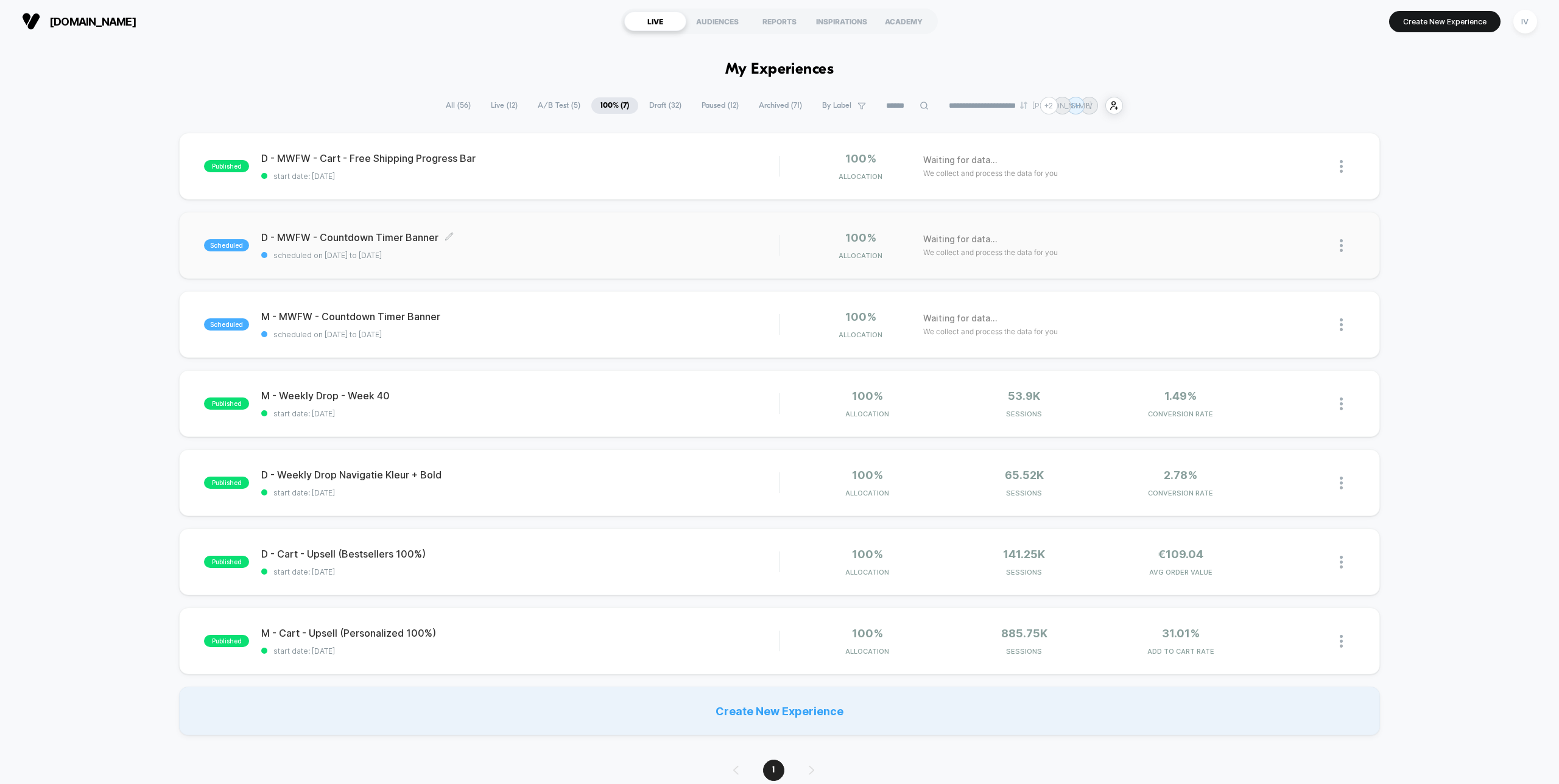
click at [628, 251] on span "scheduled on [DATE] to [DATE]" at bounding box center [520, 255] width 517 height 9
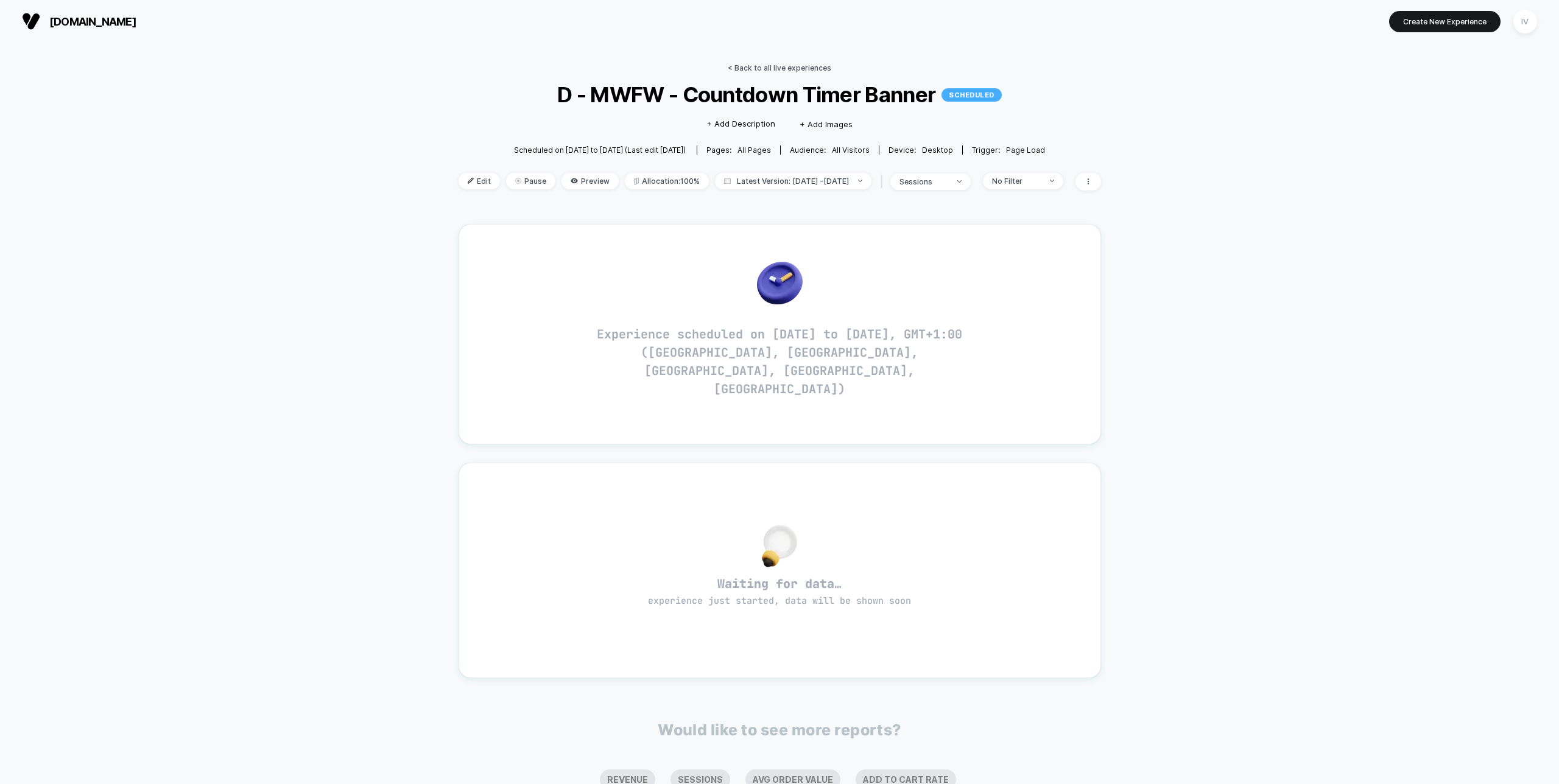
click at [777, 69] on link "< Back to all live experiences" at bounding box center [780, 68] width 103 height 9
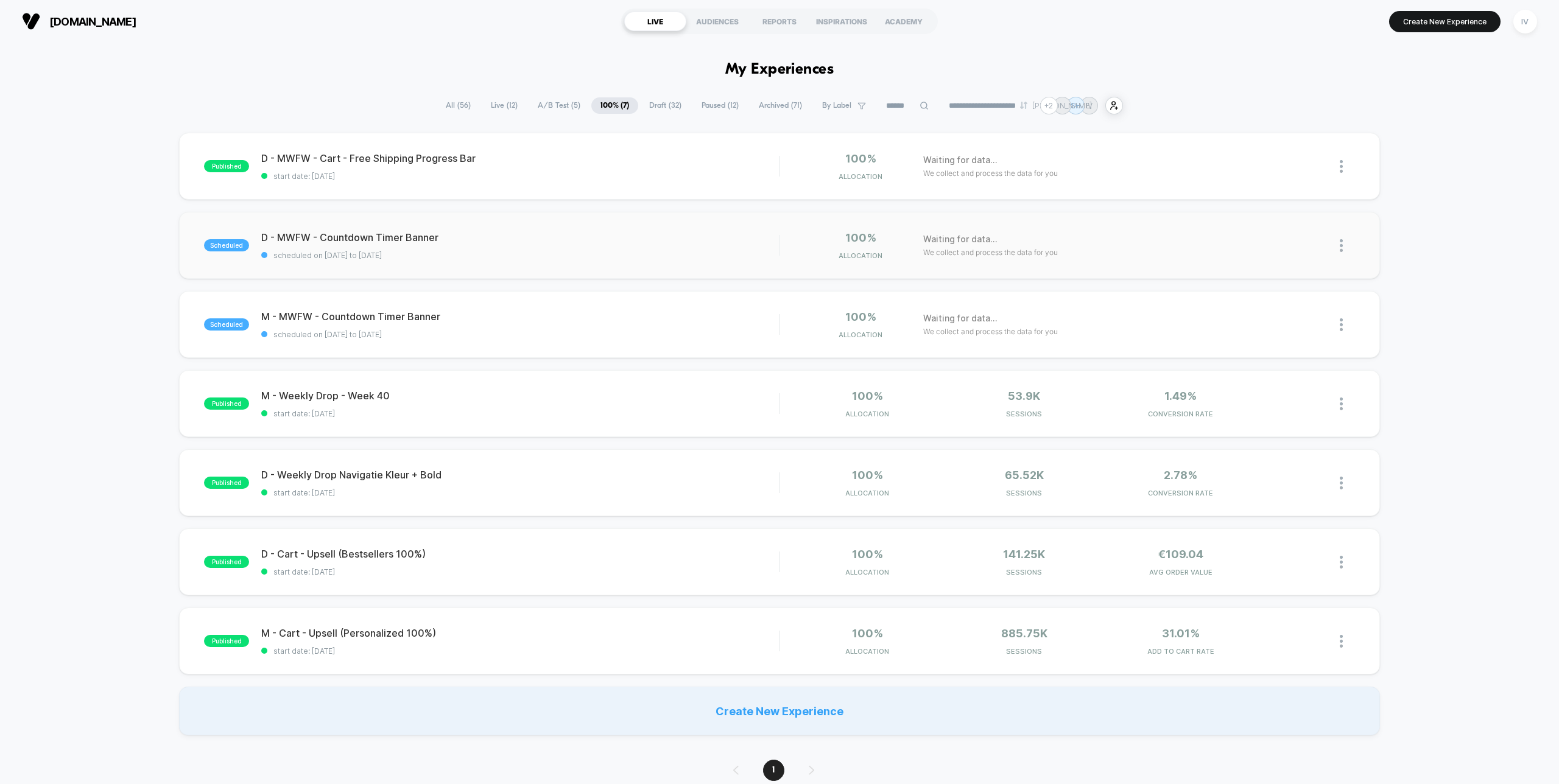
click at [540, 269] on div "scheduled D - MWFW - Countdown Timer Banner scheduled on [DATE] to [DATE] 100% …" at bounding box center [779, 245] width 1201 height 67
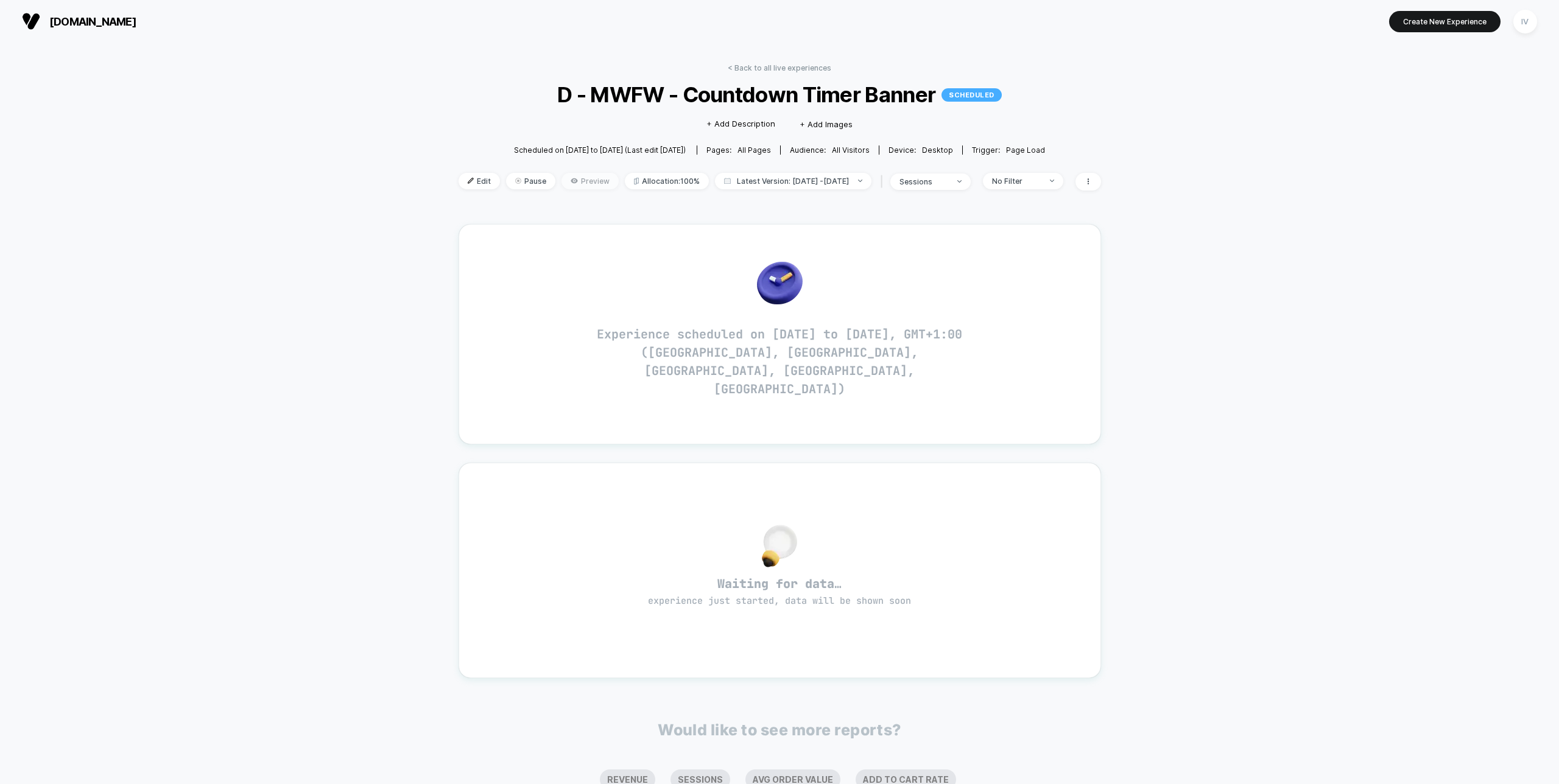
click at [570, 179] on icon at bounding box center [574, 181] width 7 height 7
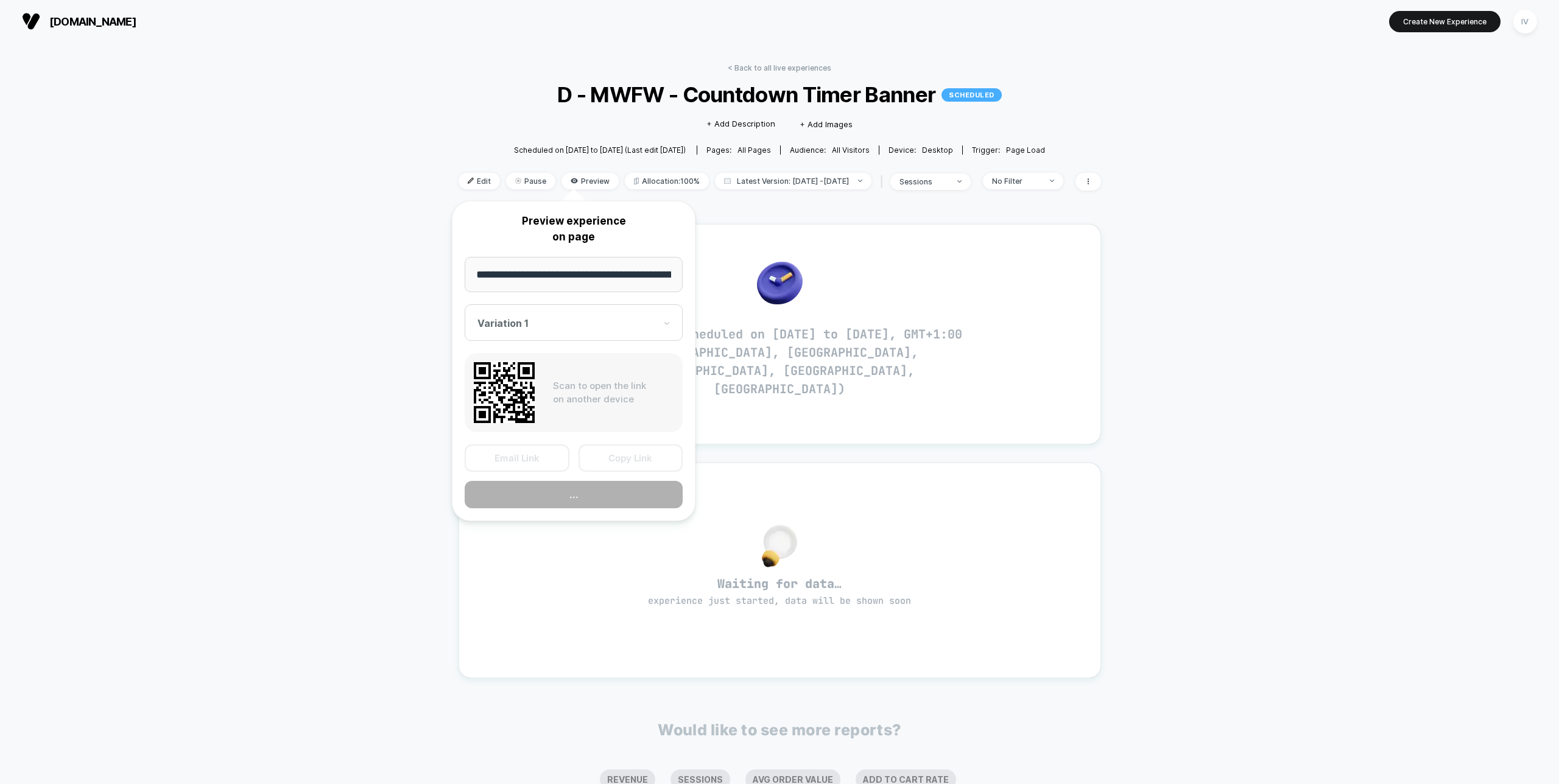
scroll to position [0, 40]
click at [638, 500] on button "Preview" at bounding box center [573, 495] width 218 height 27
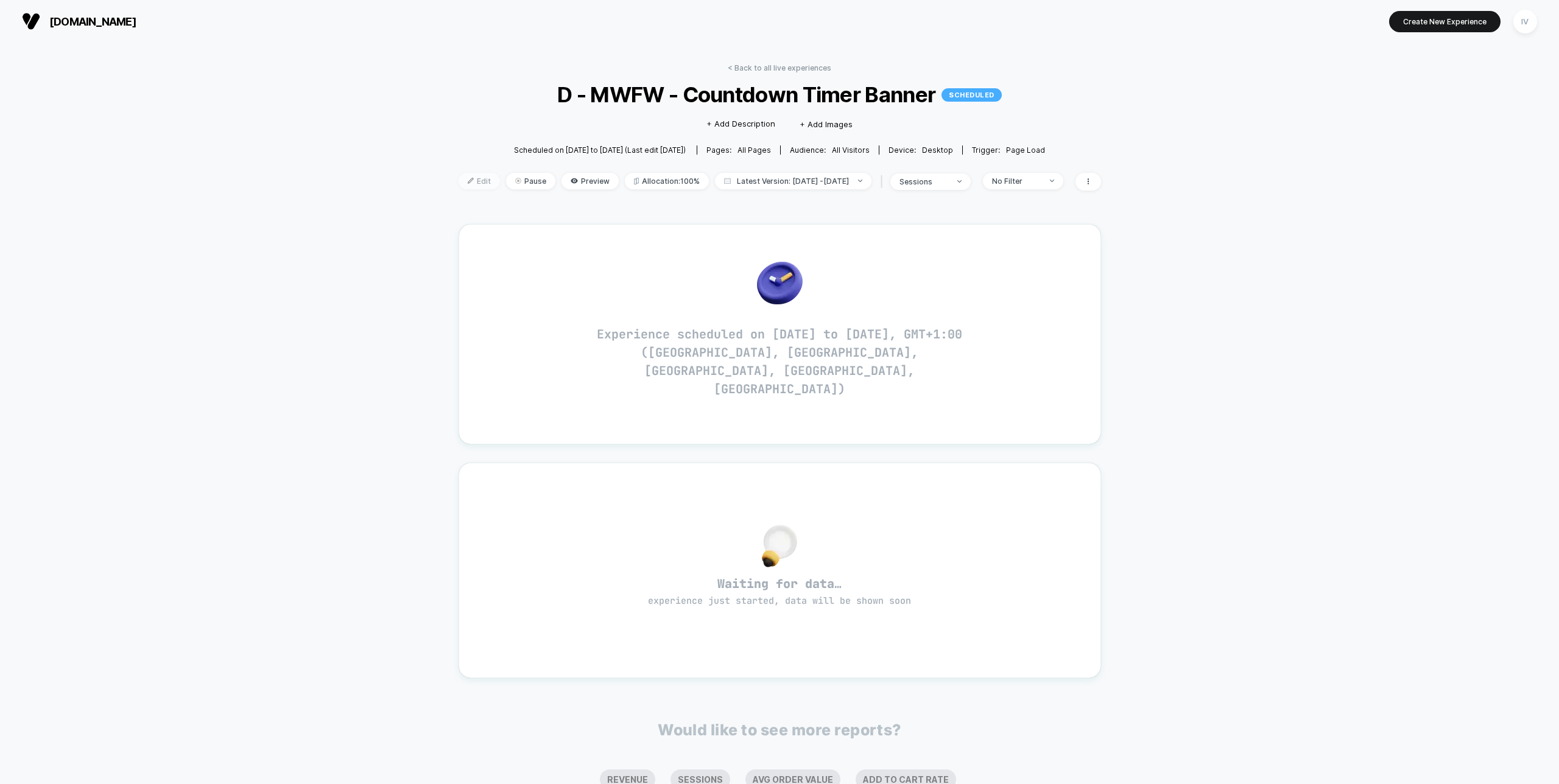
click at [472, 179] on span "Edit" at bounding box center [479, 181] width 41 height 17
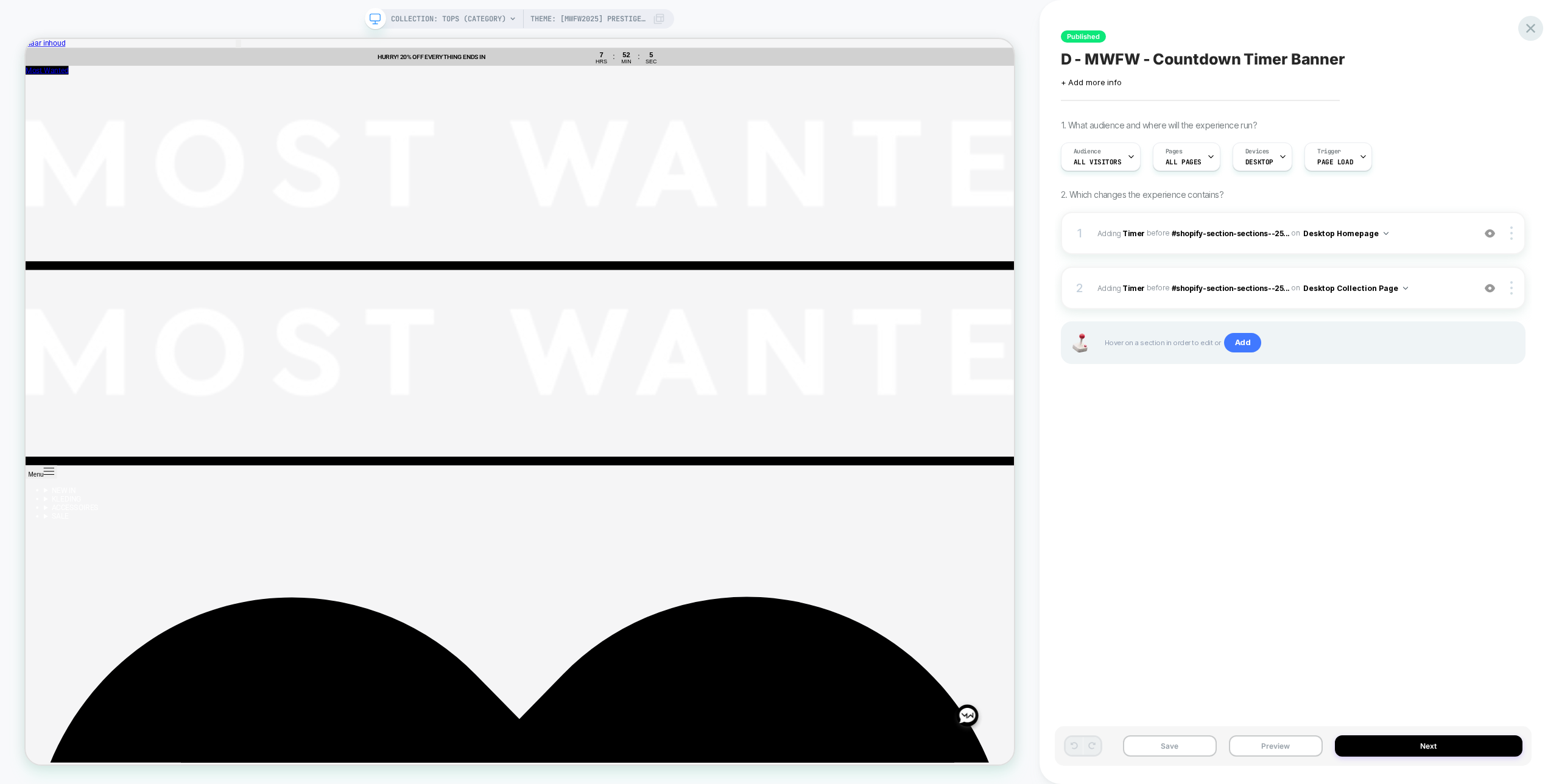
click at [1537, 21] on icon at bounding box center [1531, 28] width 17 height 17
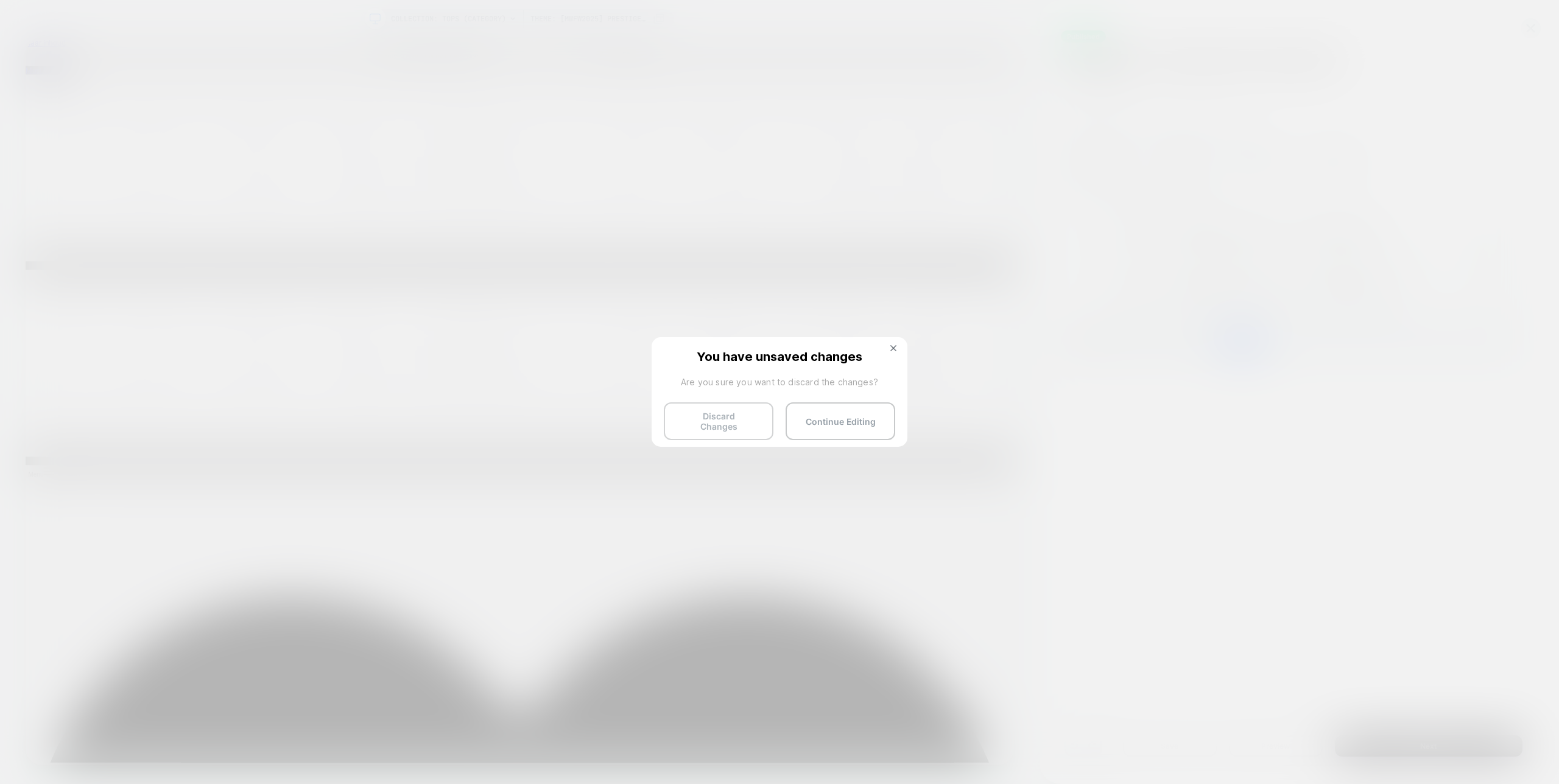
click at [721, 423] on button "Discard Changes" at bounding box center [719, 421] width 110 height 38
